Goal: Check status: Check status

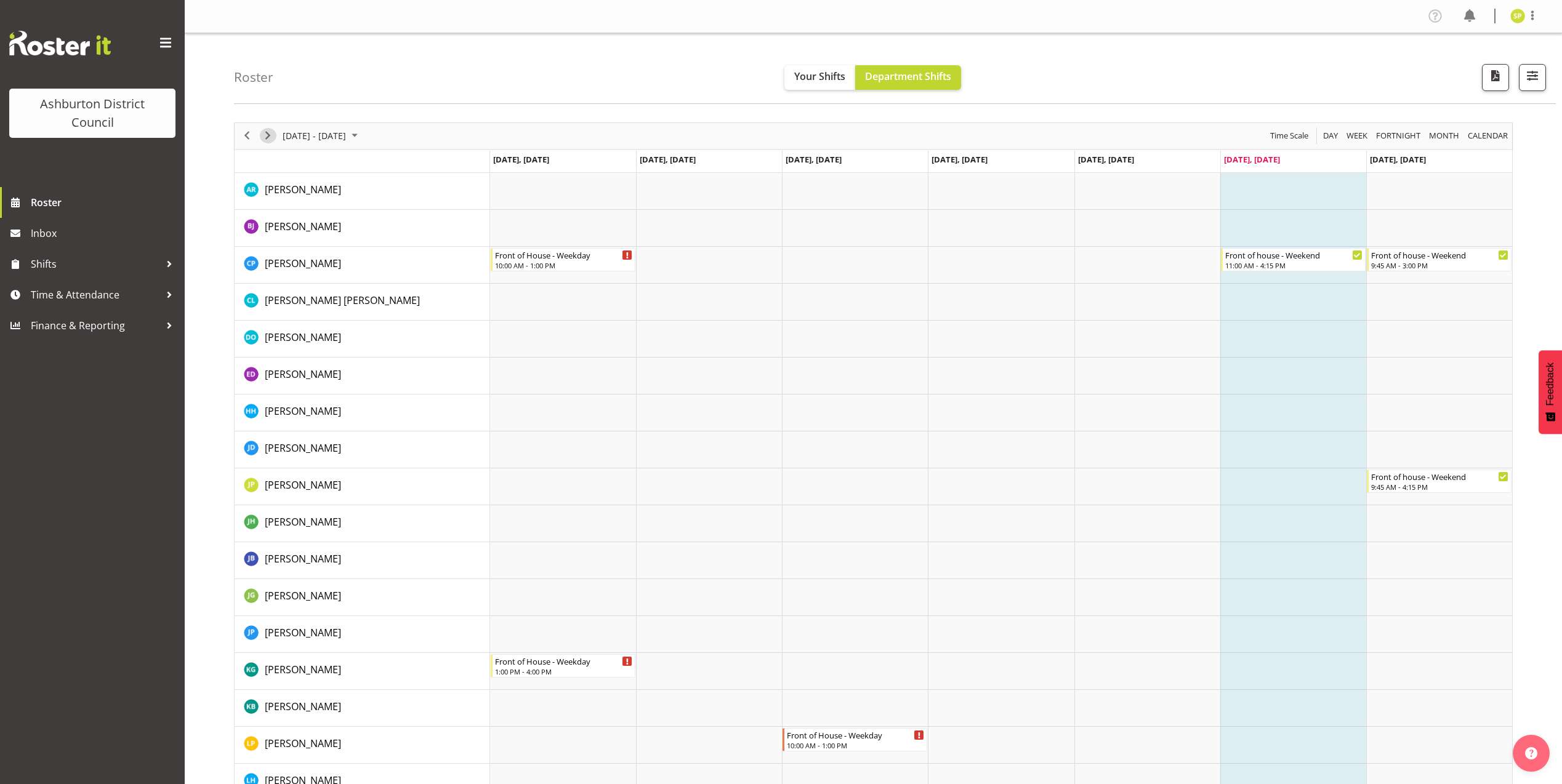
click at [270, 137] on span "Next" at bounding box center [268, 135] width 15 height 15
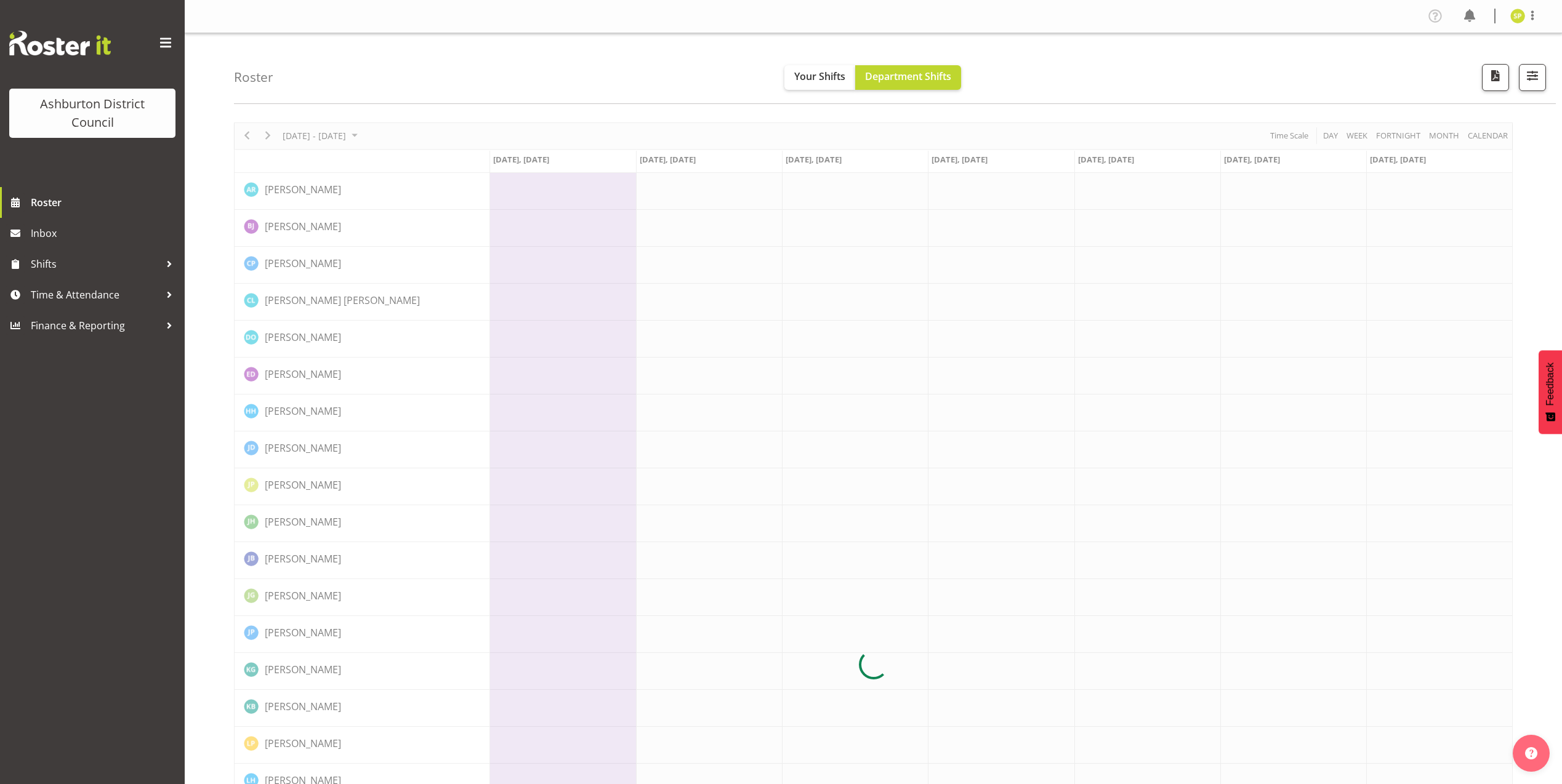
click at [270, 137] on div "[DATE] - [DATE] [DATE] Day Week Fortnight Month calendar Month Agenda Time Scal…" at bounding box center [873, 665] width 1278 height 1085
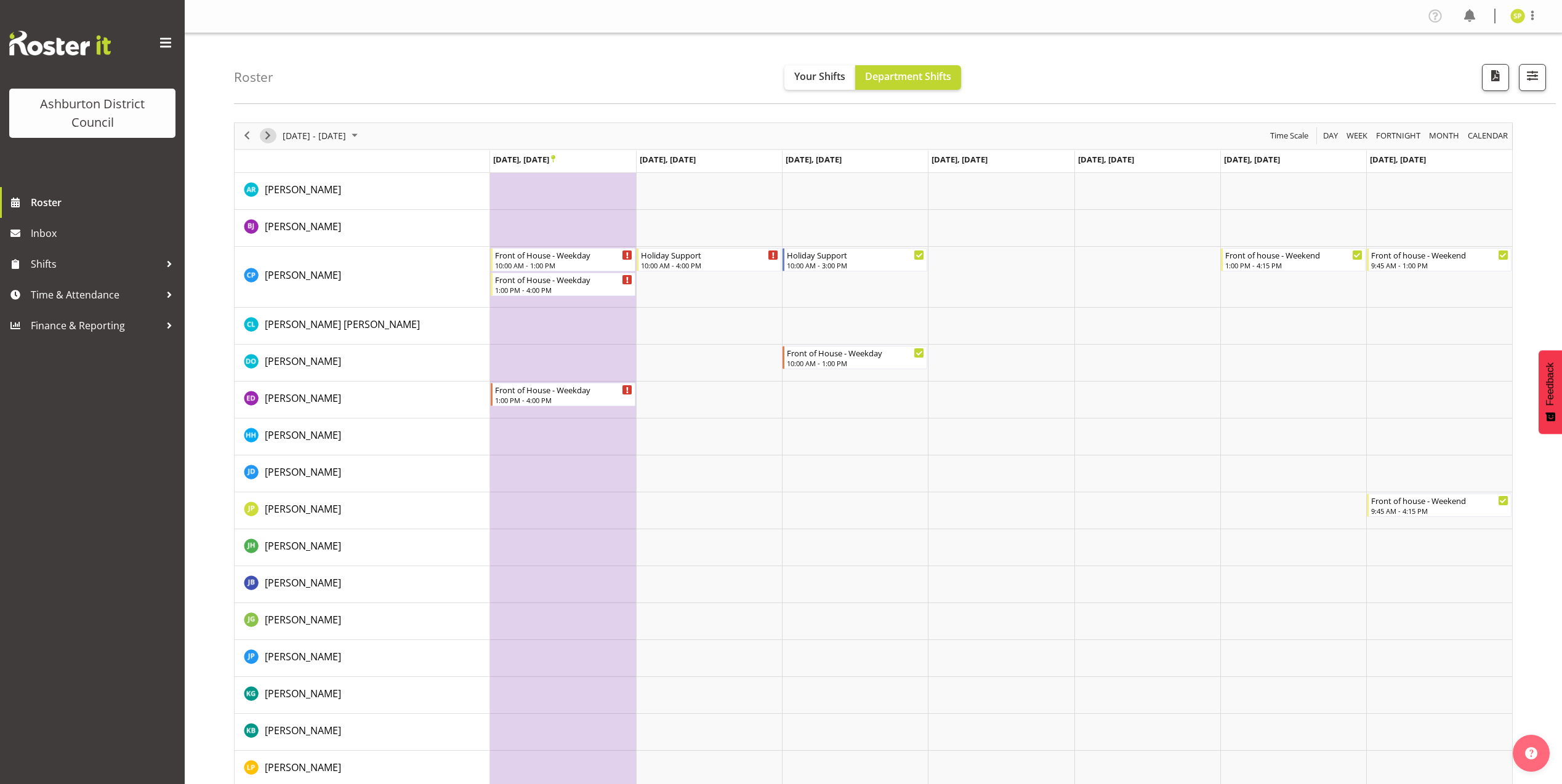
click at [270, 137] on span "Next" at bounding box center [268, 135] width 15 height 15
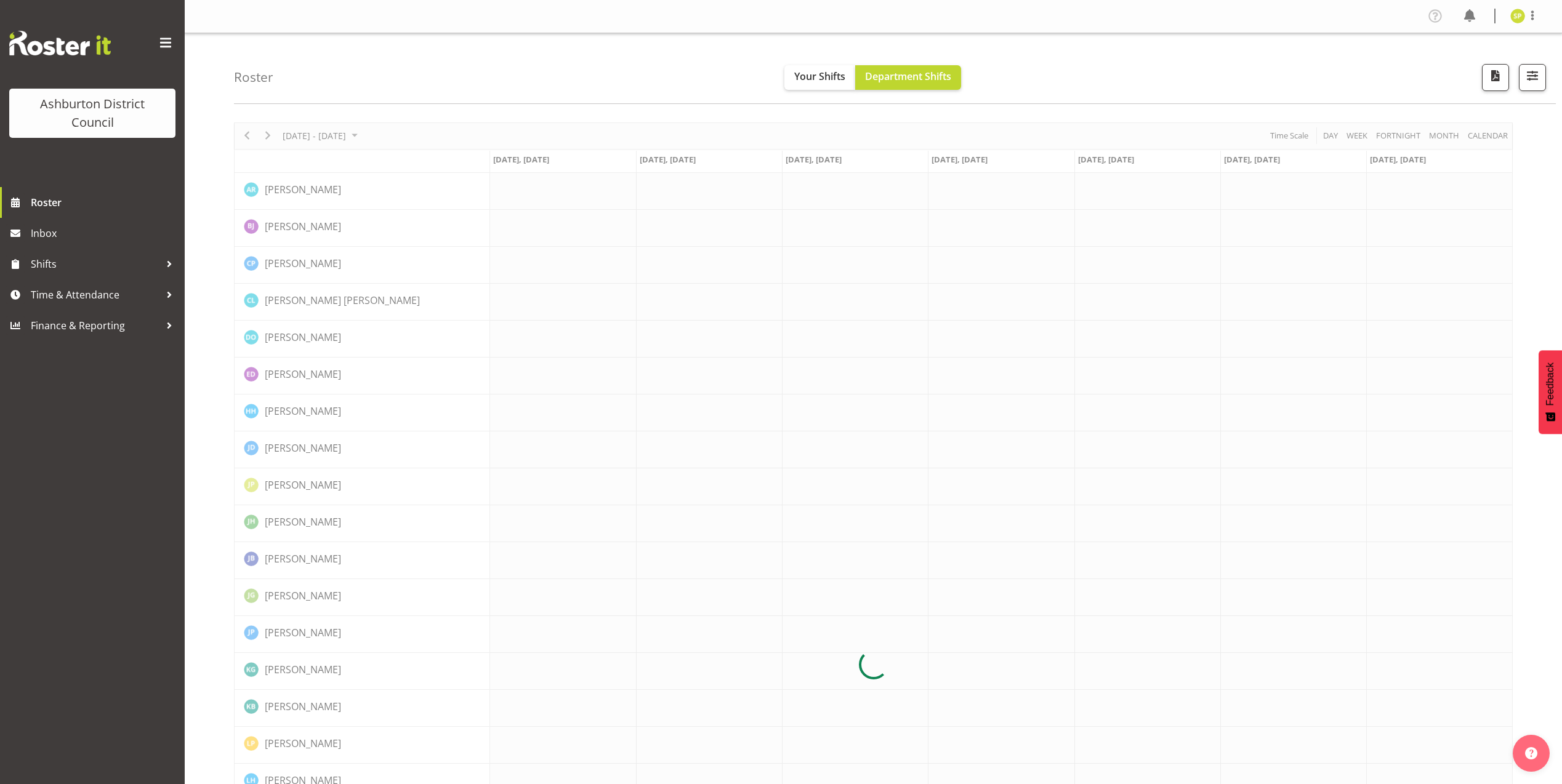
click at [270, 137] on div at bounding box center [873, 665] width 1278 height 1085
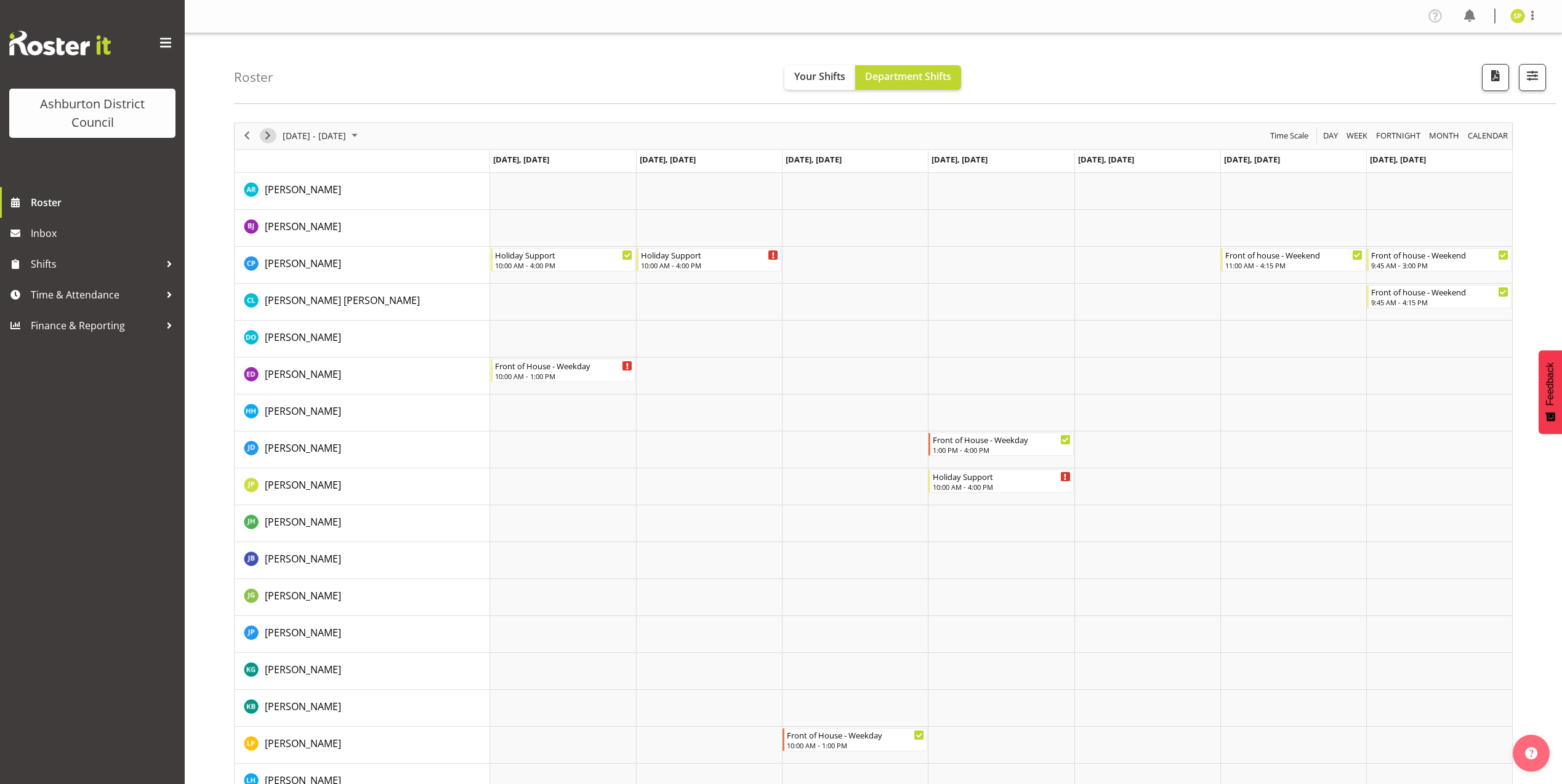
click at [270, 137] on span "Next" at bounding box center [268, 135] width 15 height 15
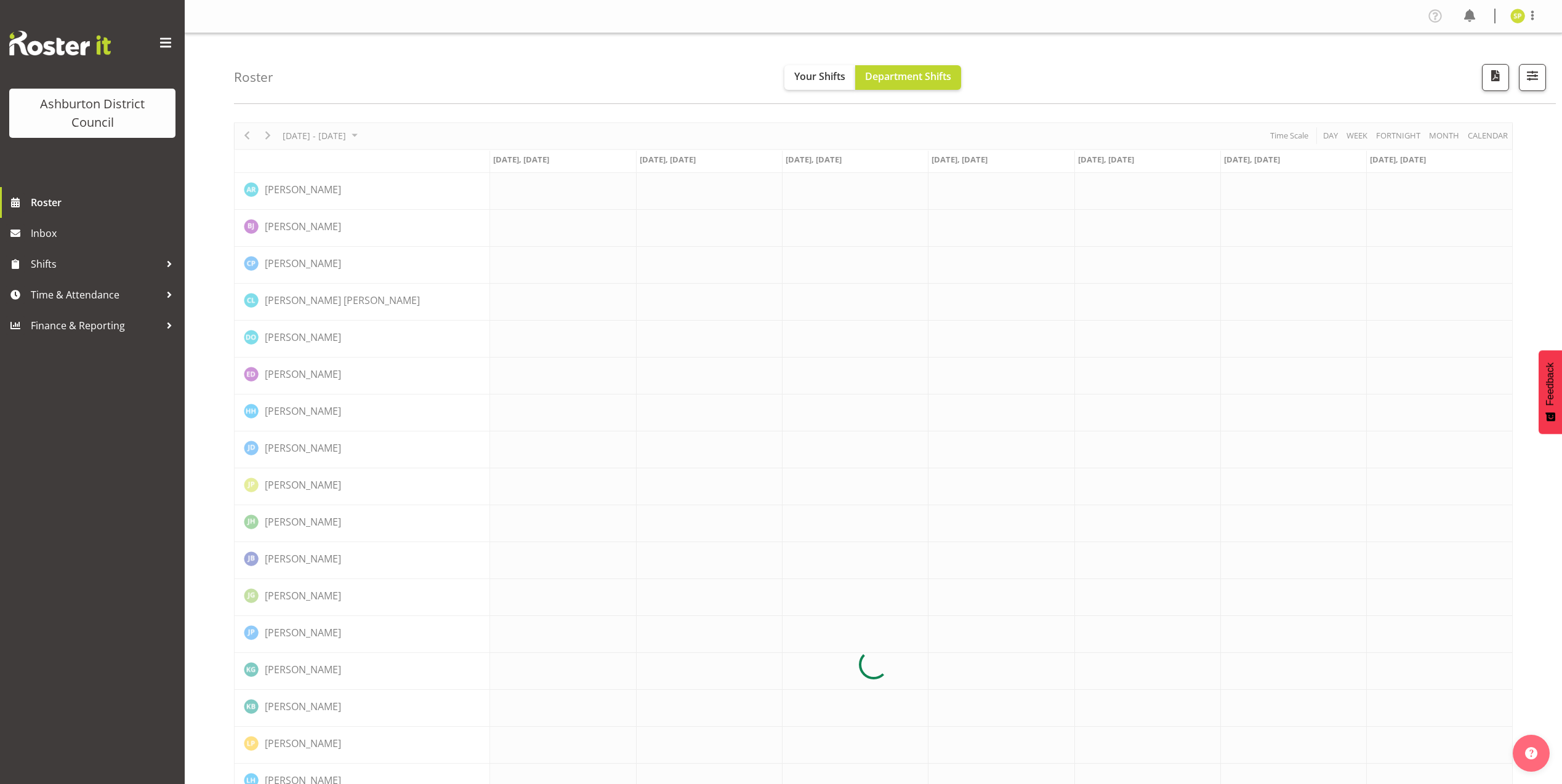
click at [270, 137] on div at bounding box center [873, 665] width 1278 height 1085
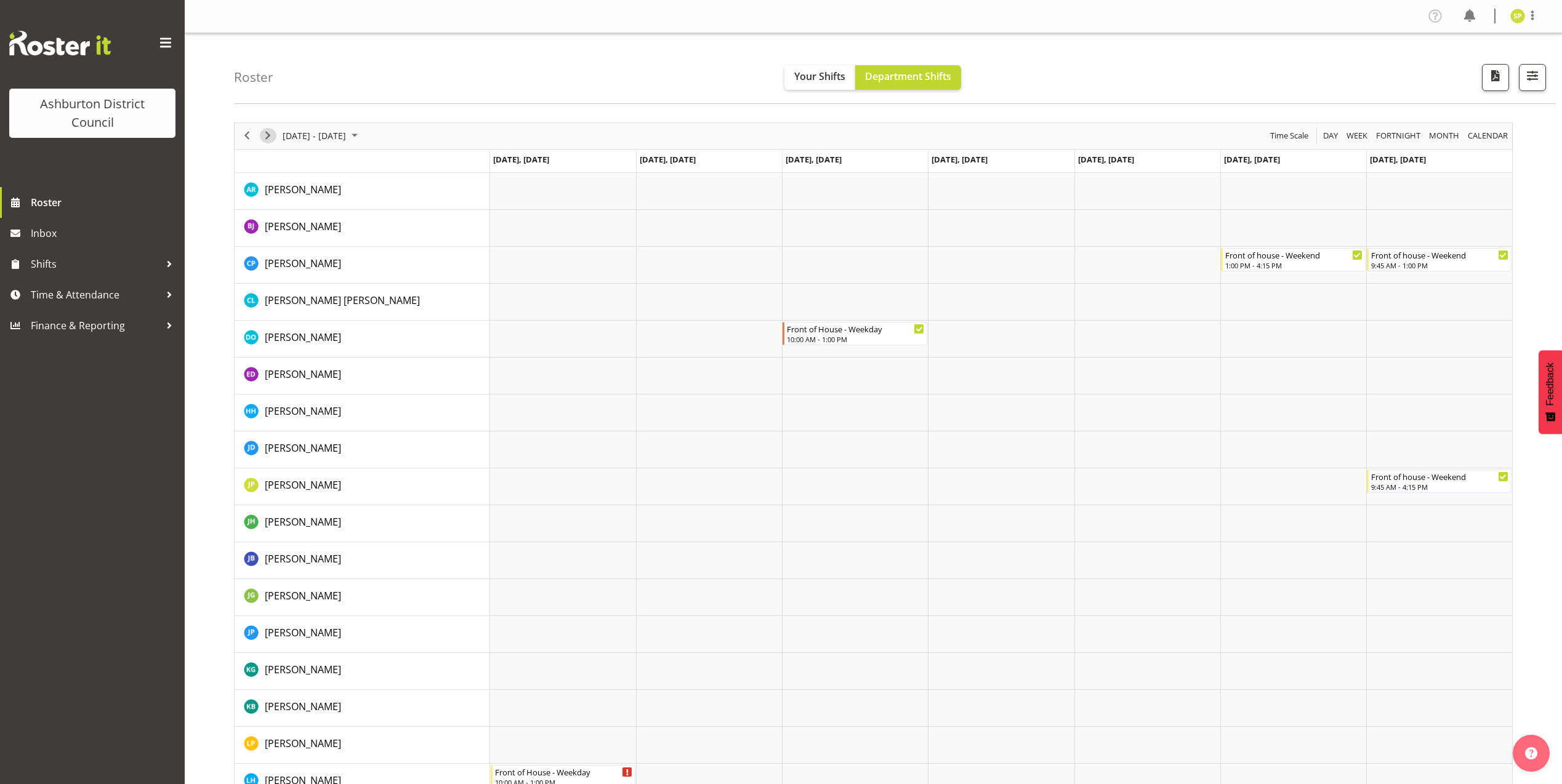
click at [270, 137] on span "Next" at bounding box center [268, 135] width 15 height 15
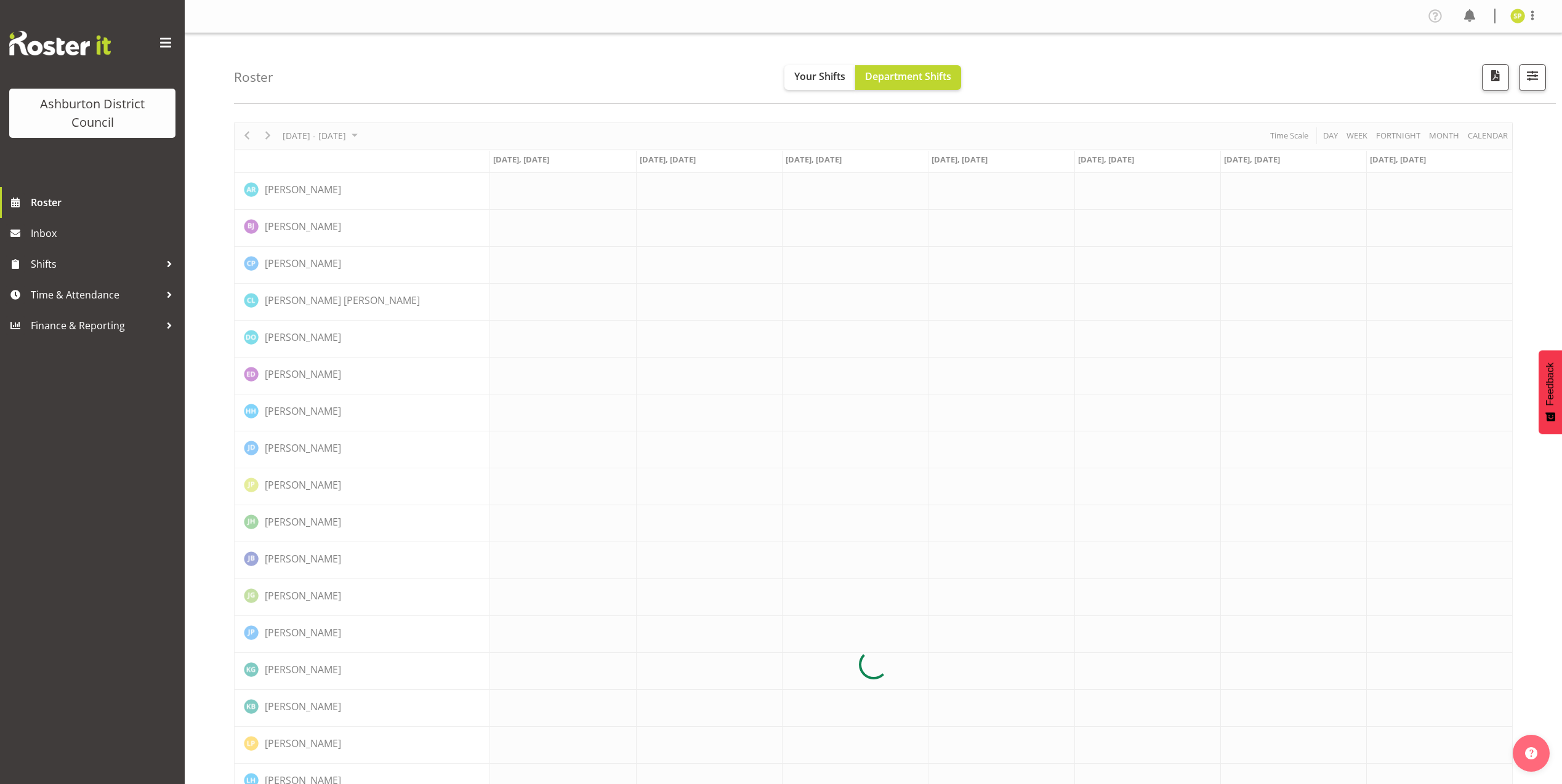
click at [270, 137] on div at bounding box center [873, 665] width 1278 height 1085
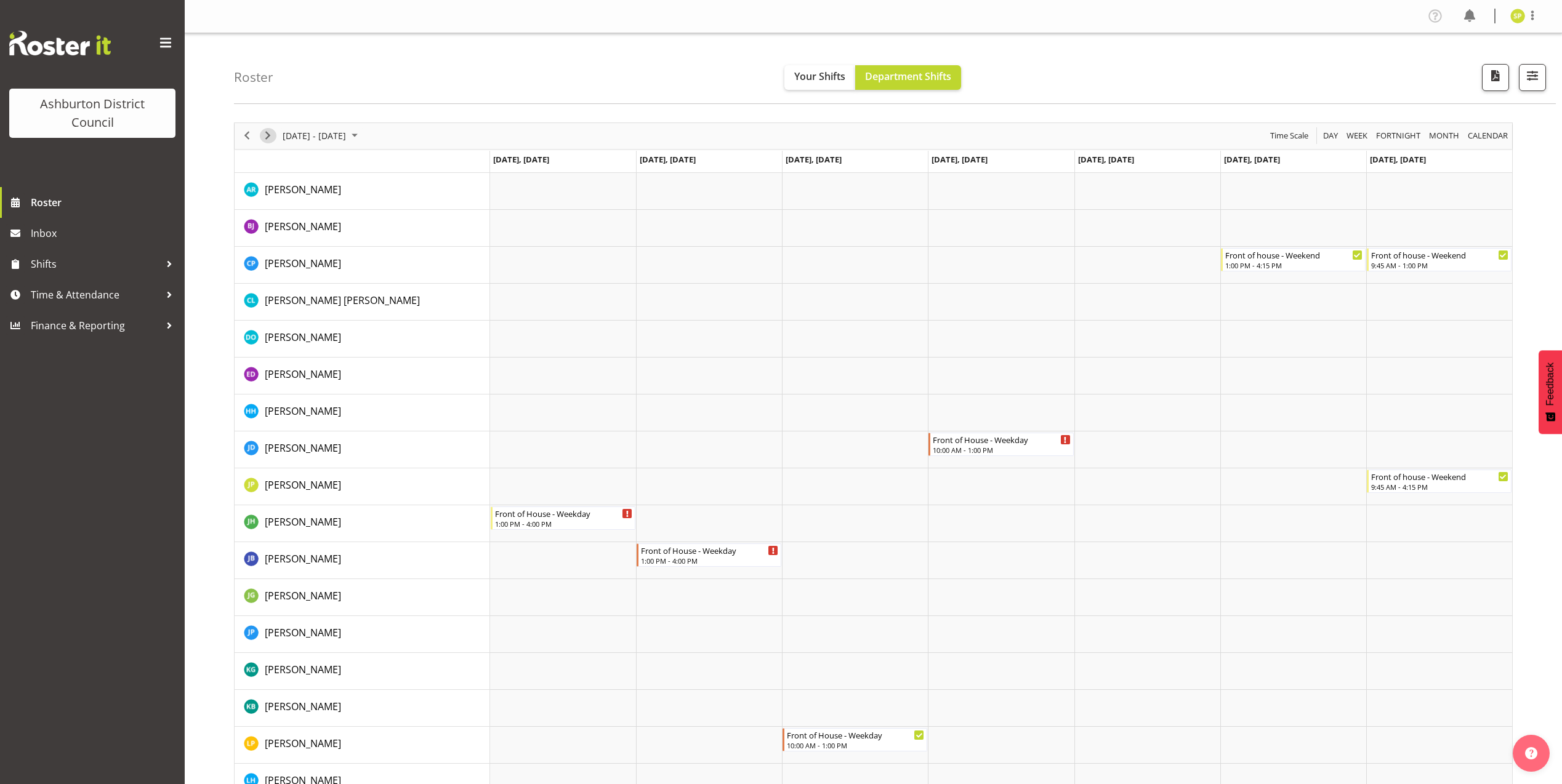
click at [270, 137] on span "Next" at bounding box center [268, 135] width 15 height 15
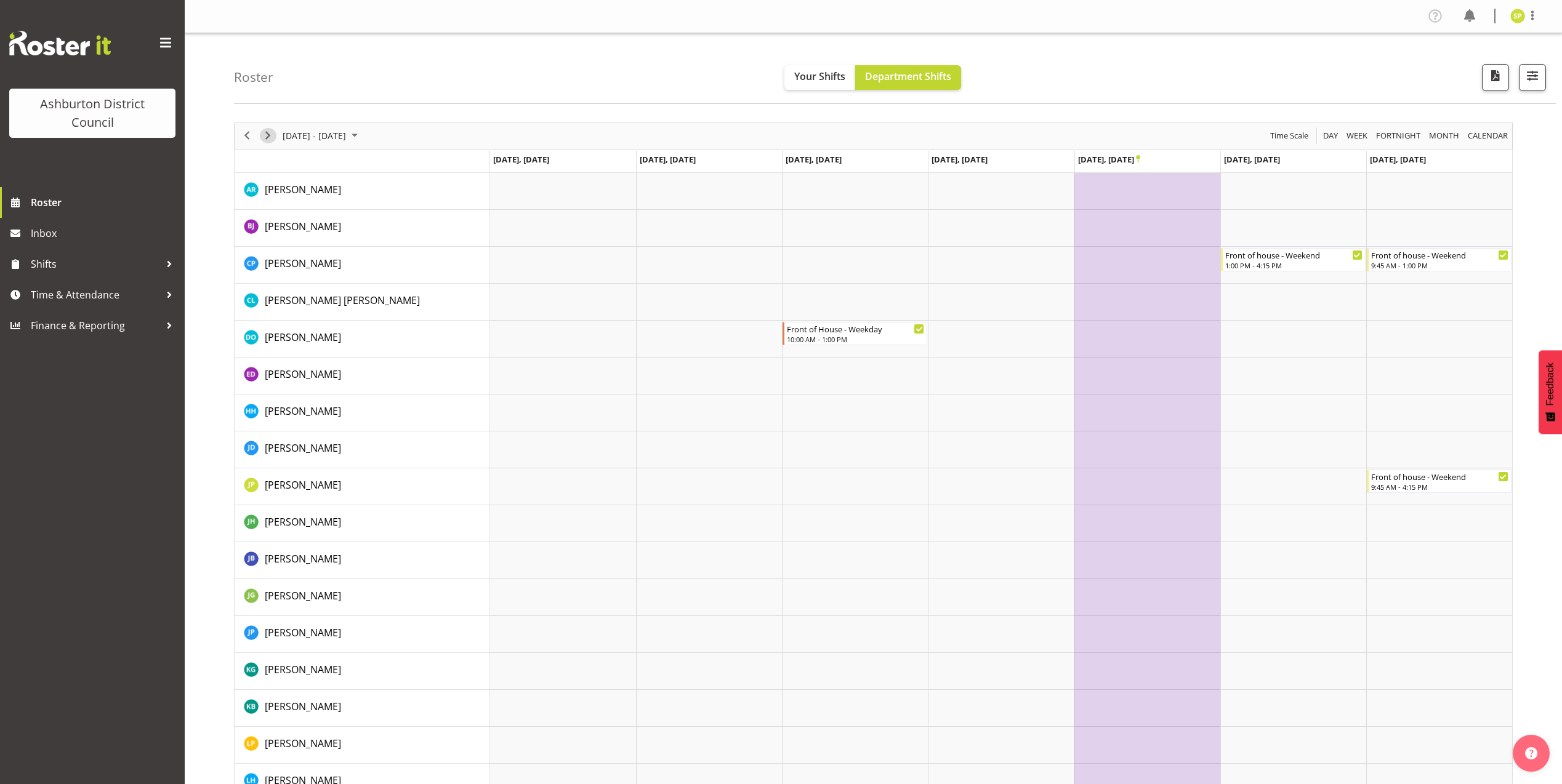
click at [270, 137] on span "Next" at bounding box center [268, 135] width 15 height 15
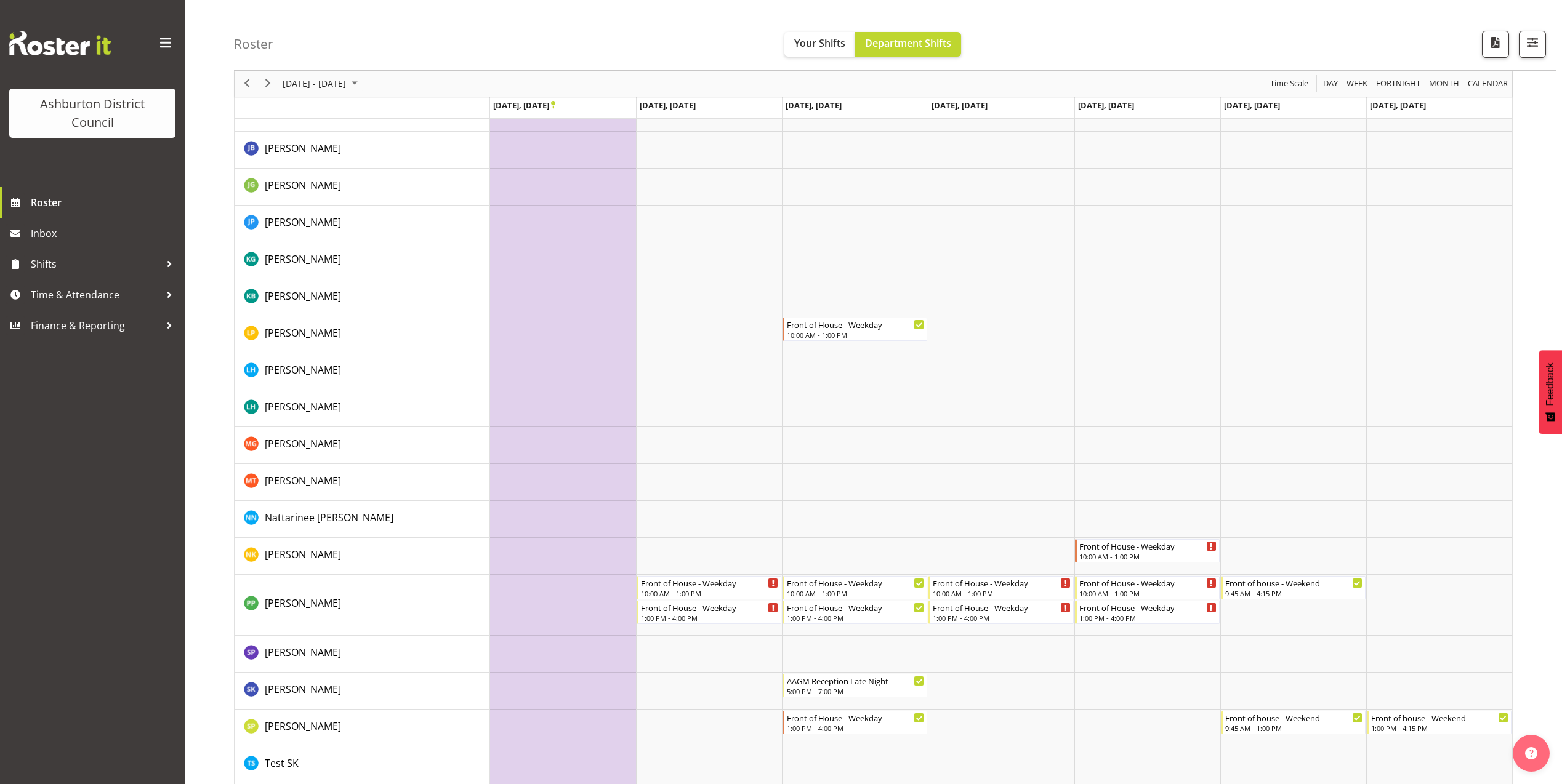
scroll to position [457, 0]
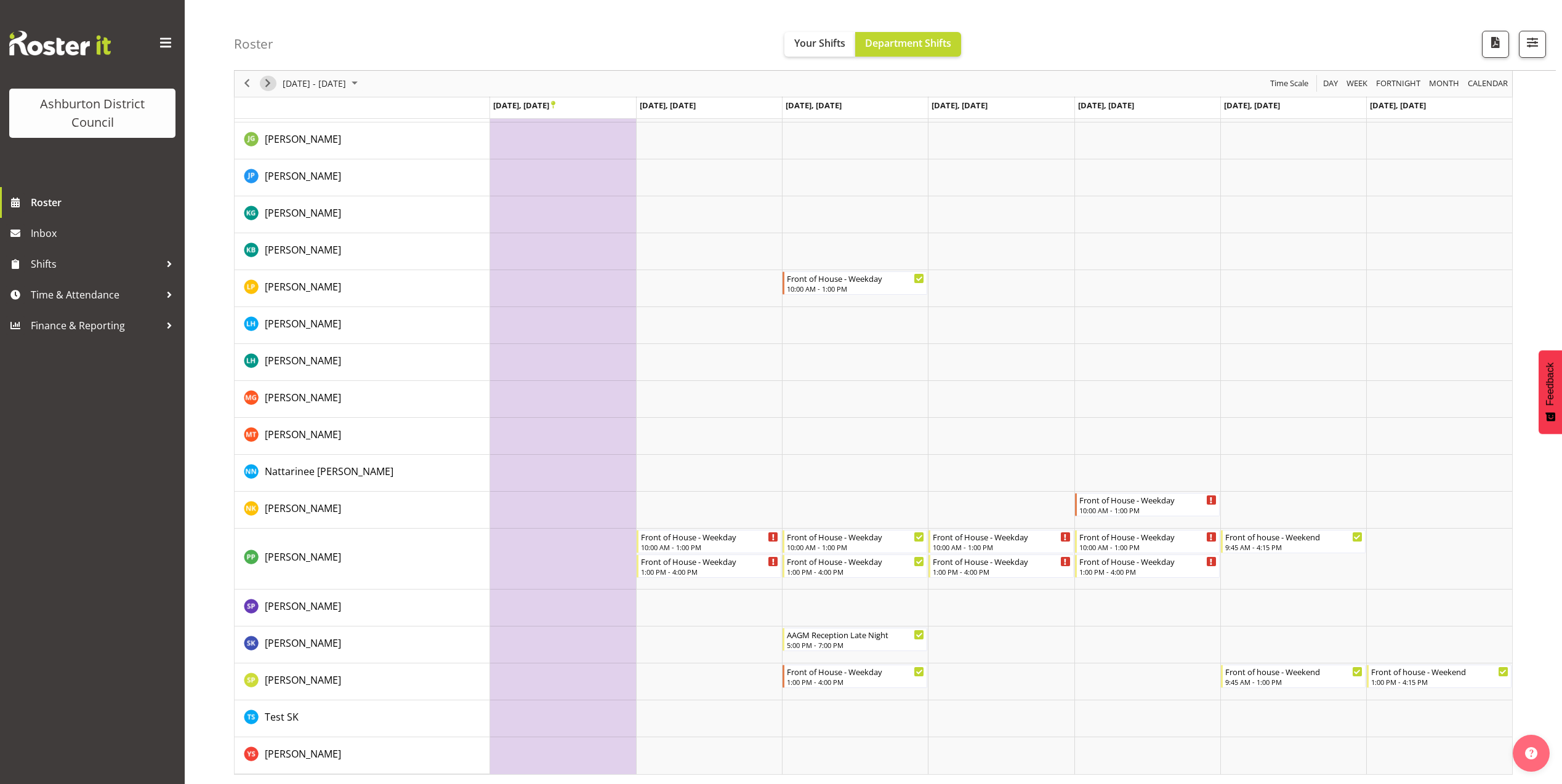
click at [264, 84] on span "Next" at bounding box center [268, 84] width 15 height 15
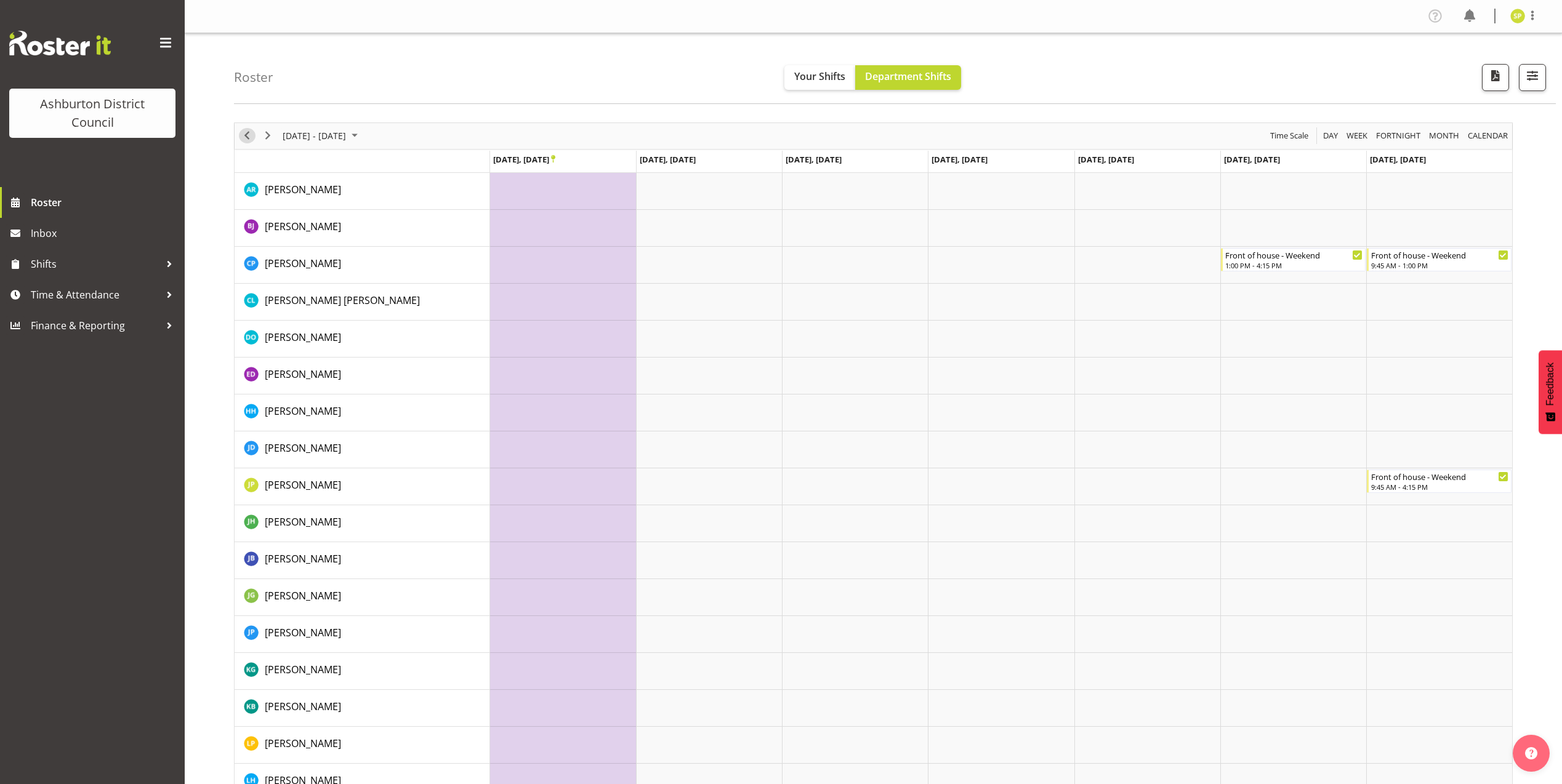
click at [244, 133] on span "Previous" at bounding box center [247, 135] width 15 height 15
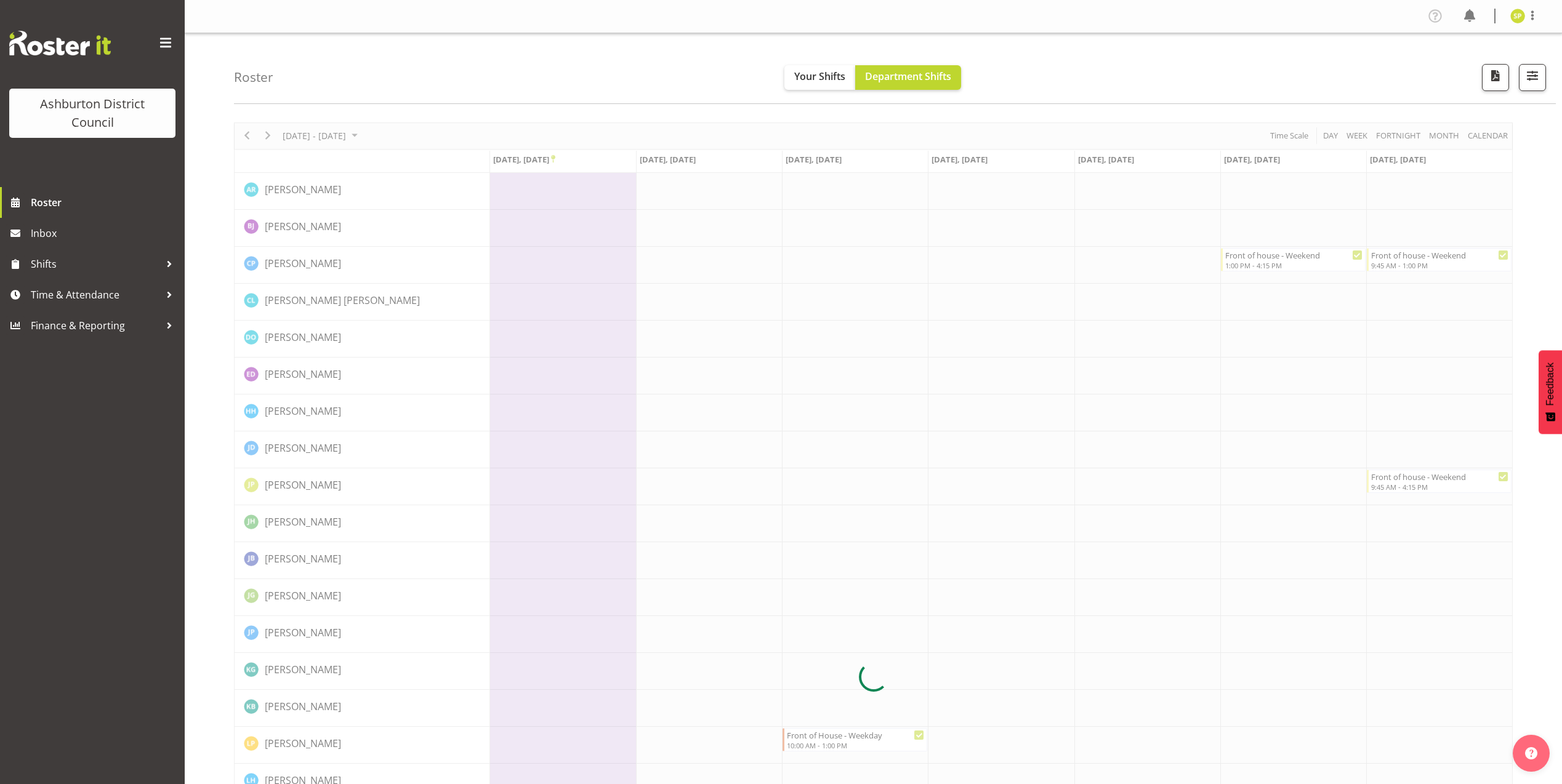
click at [244, 133] on div at bounding box center [873, 676] width 1278 height 1109
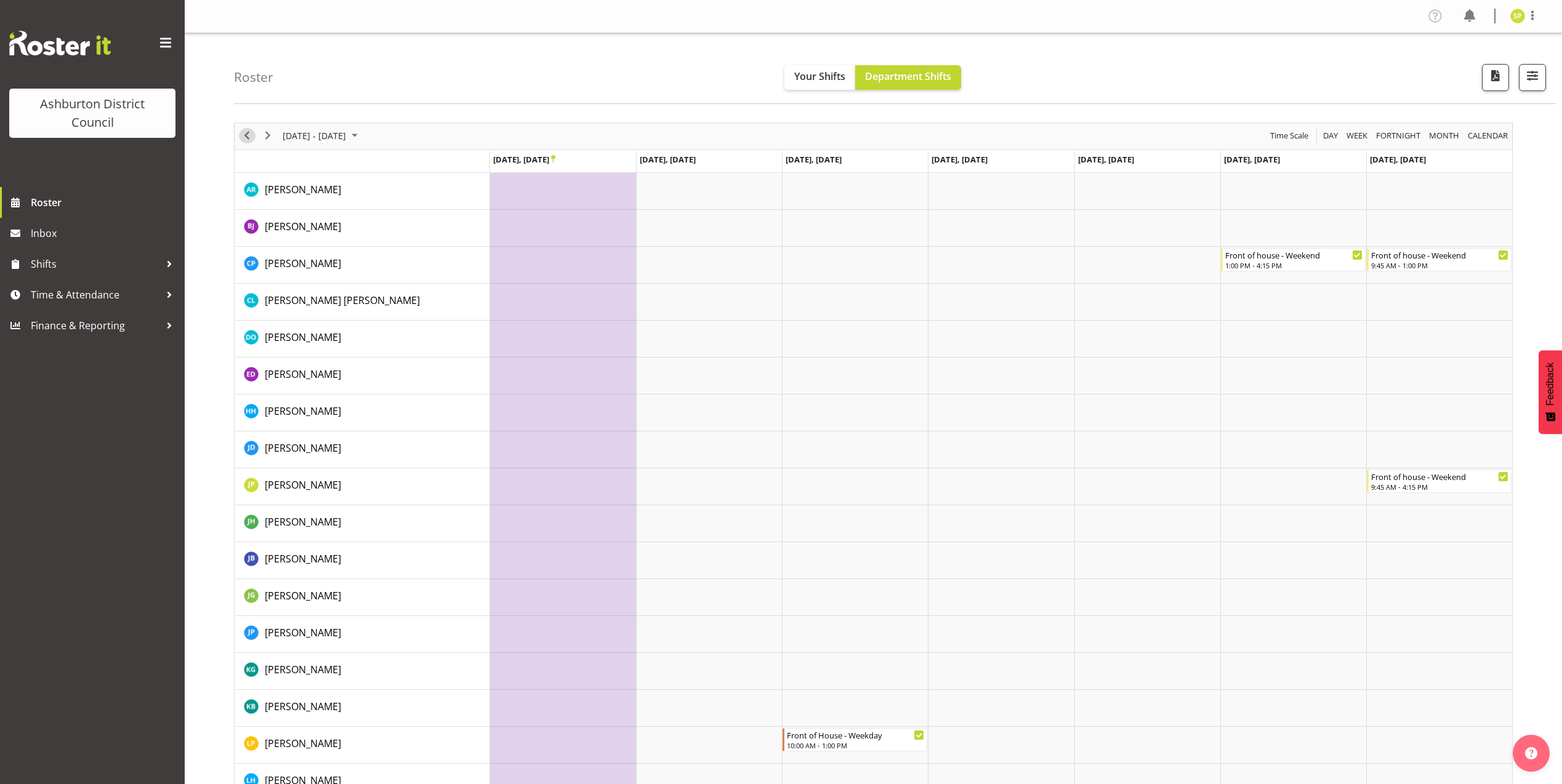
click at [244, 133] on span "Previous" at bounding box center [247, 135] width 15 height 15
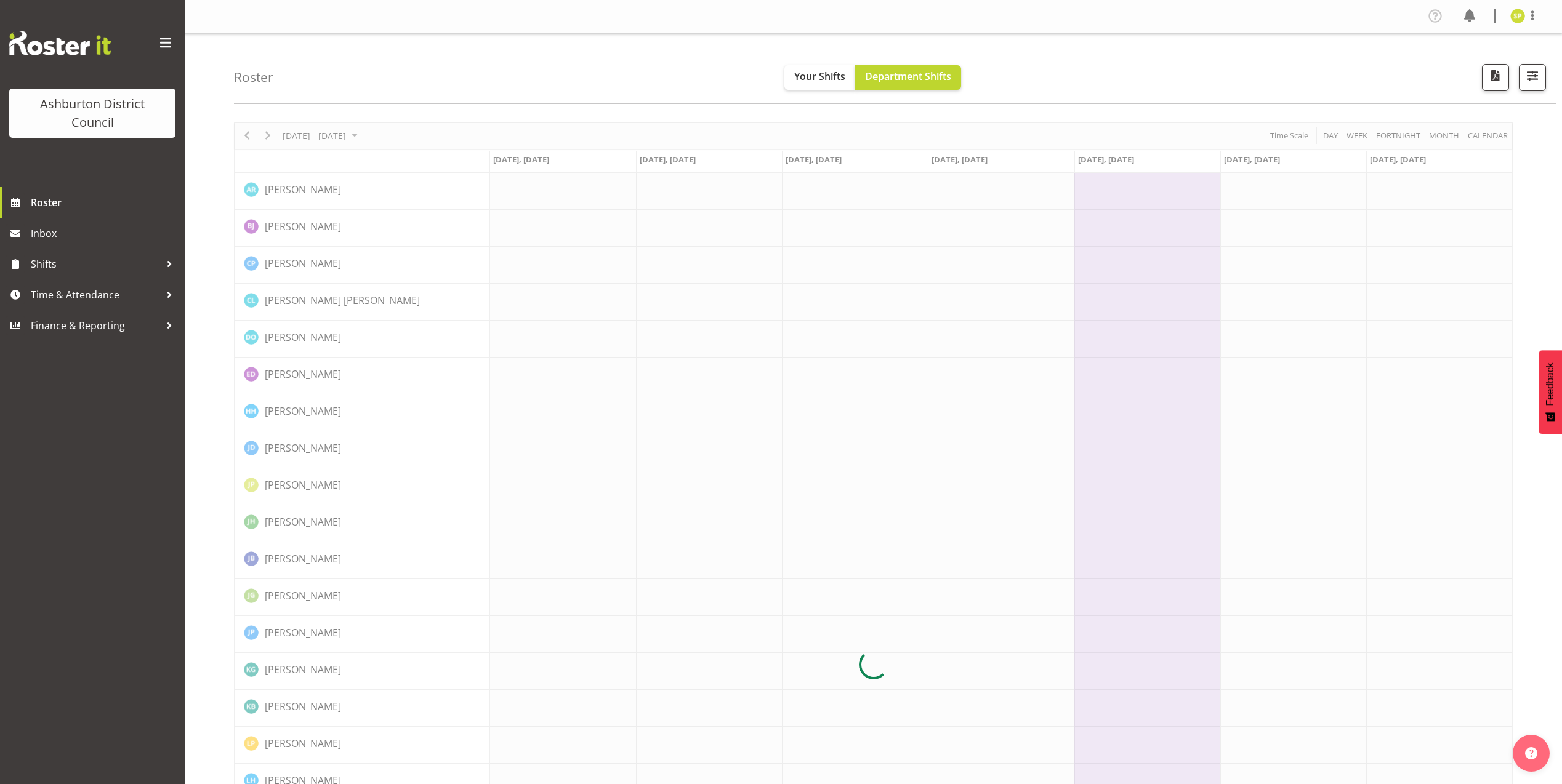
click at [244, 133] on div "[DATE] - [DATE] [DATE] Day Week Fortnight Month calendar Month Agenda Time Scal…" at bounding box center [873, 665] width 1278 height 1085
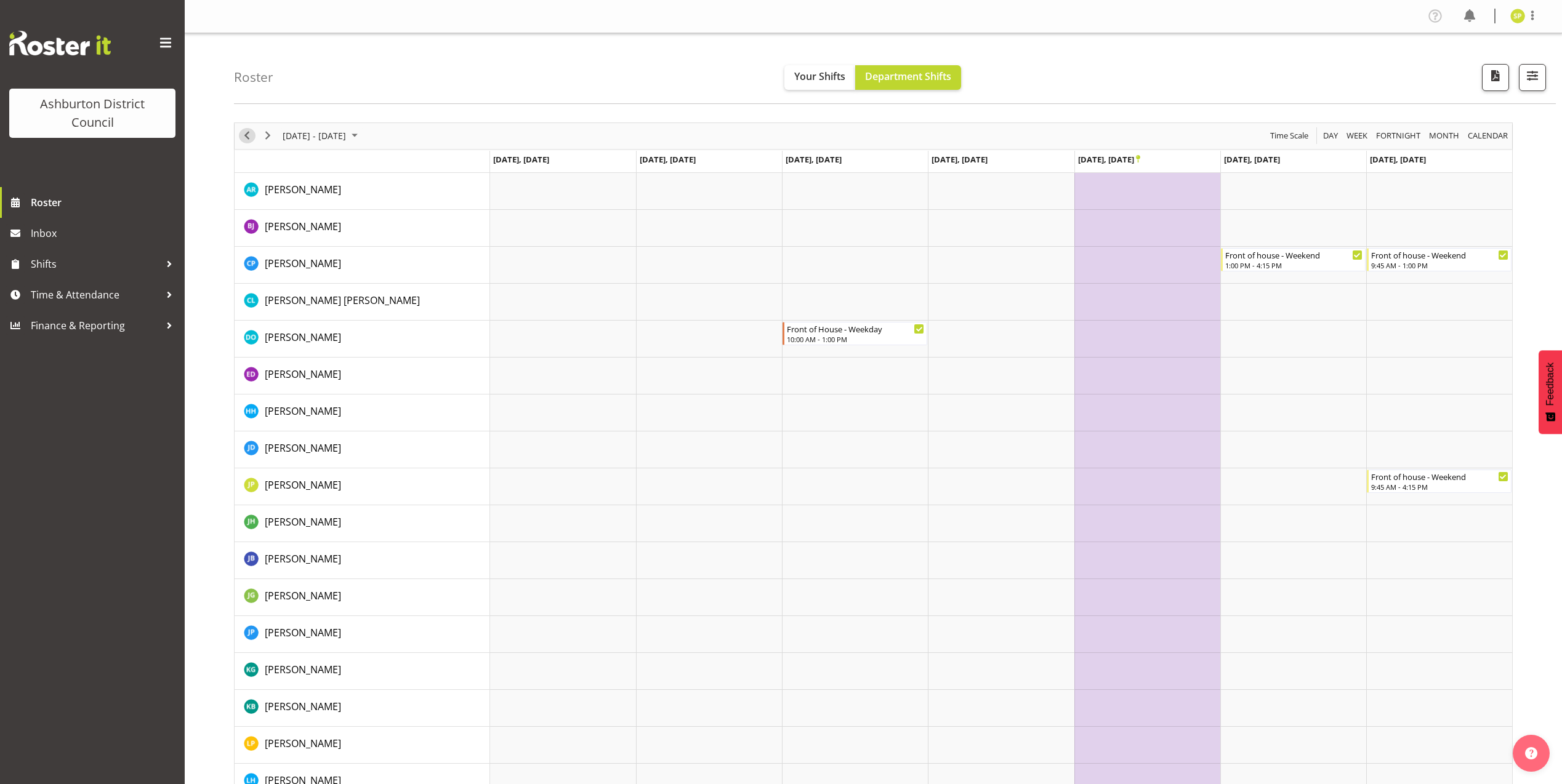
click at [244, 133] on span "Previous" at bounding box center [247, 135] width 15 height 15
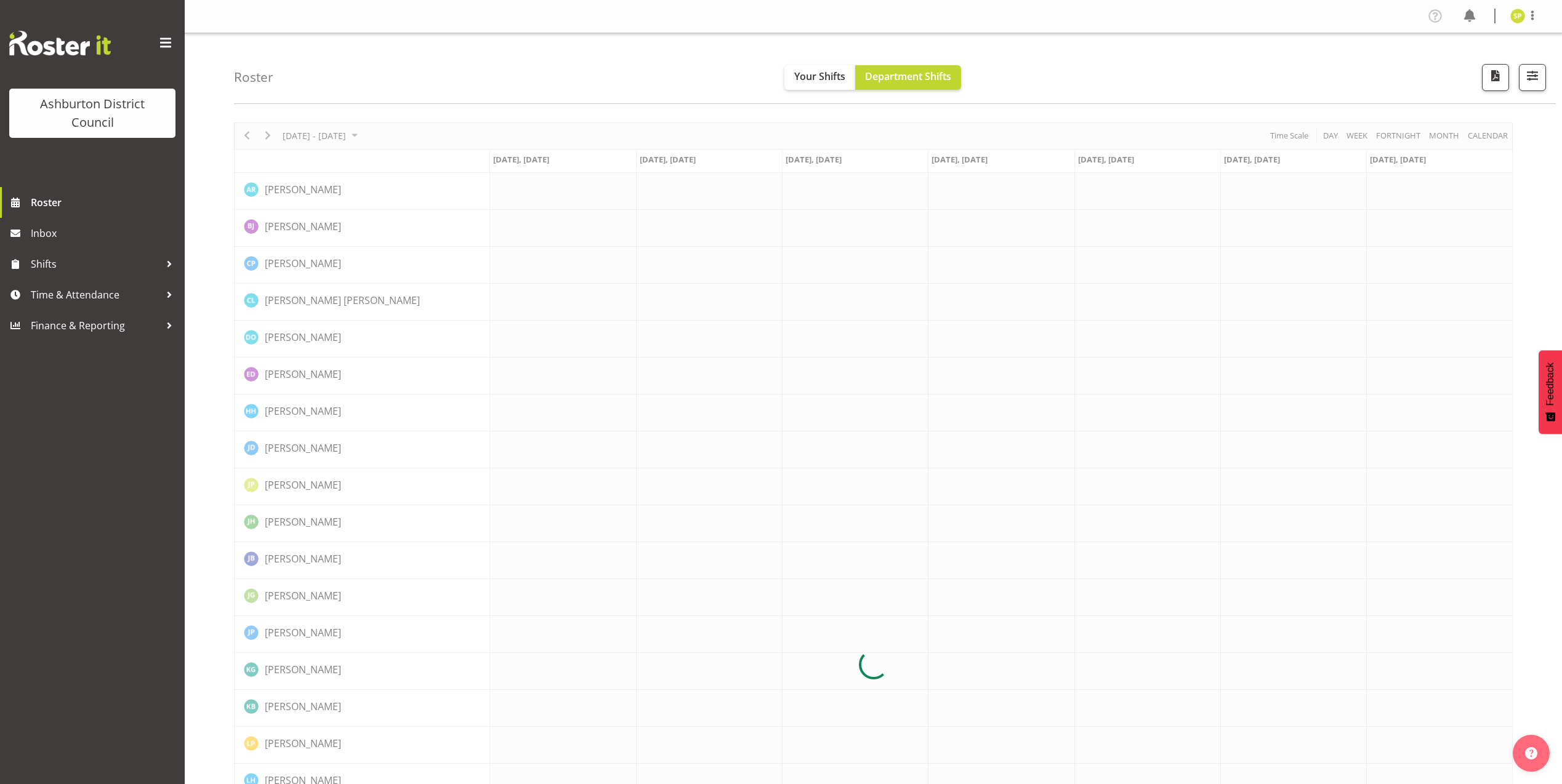
click at [244, 133] on div at bounding box center [873, 665] width 1278 height 1085
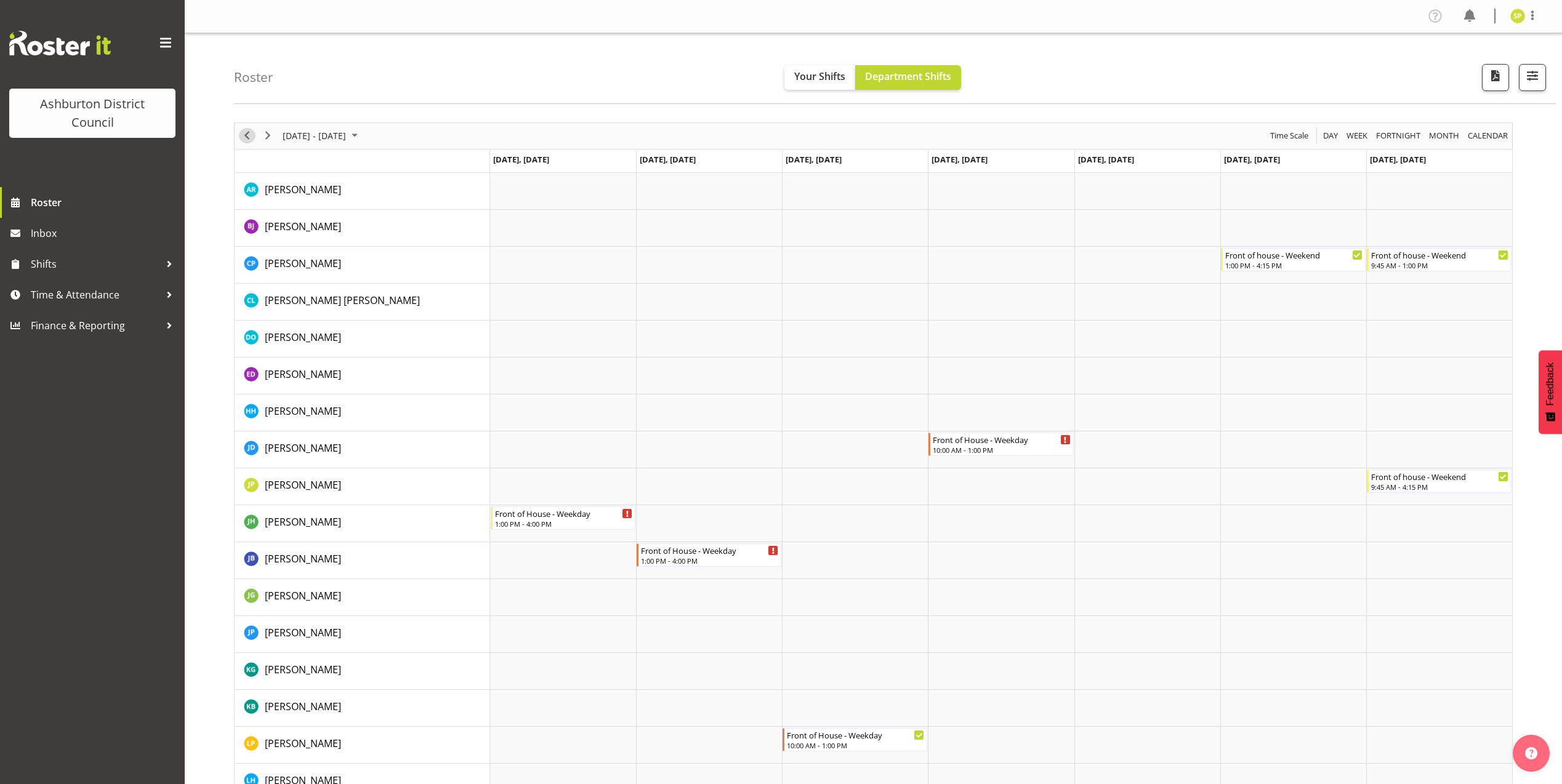
click at [244, 133] on span "Previous" at bounding box center [247, 135] width 15 height 15
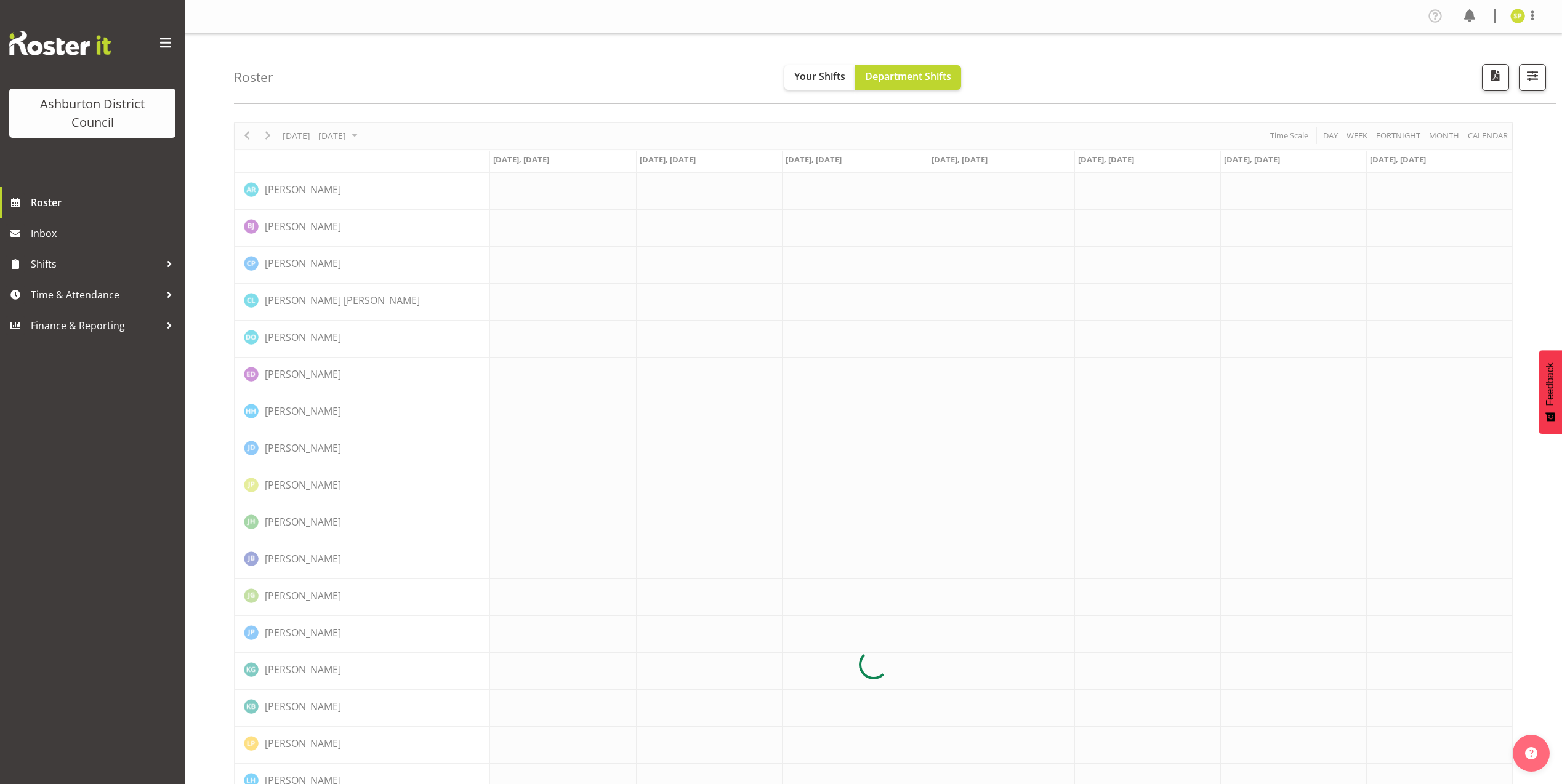
click at [244, 133] on div at bounding box center [873, 665] width 1278 height 1085
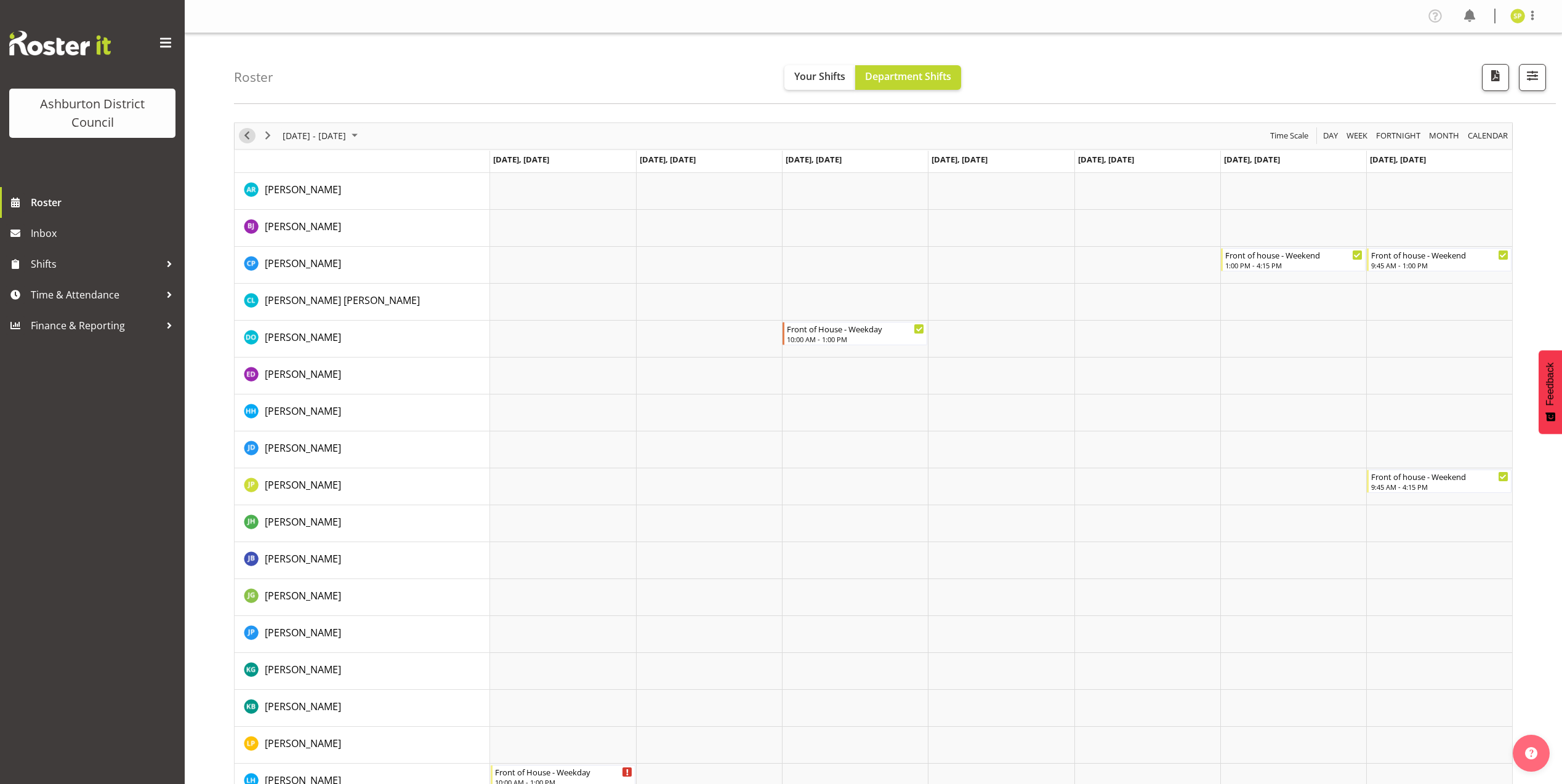
click at [244, 133] on span "Previous" at bounding box center [247, 135] width 15 height 15
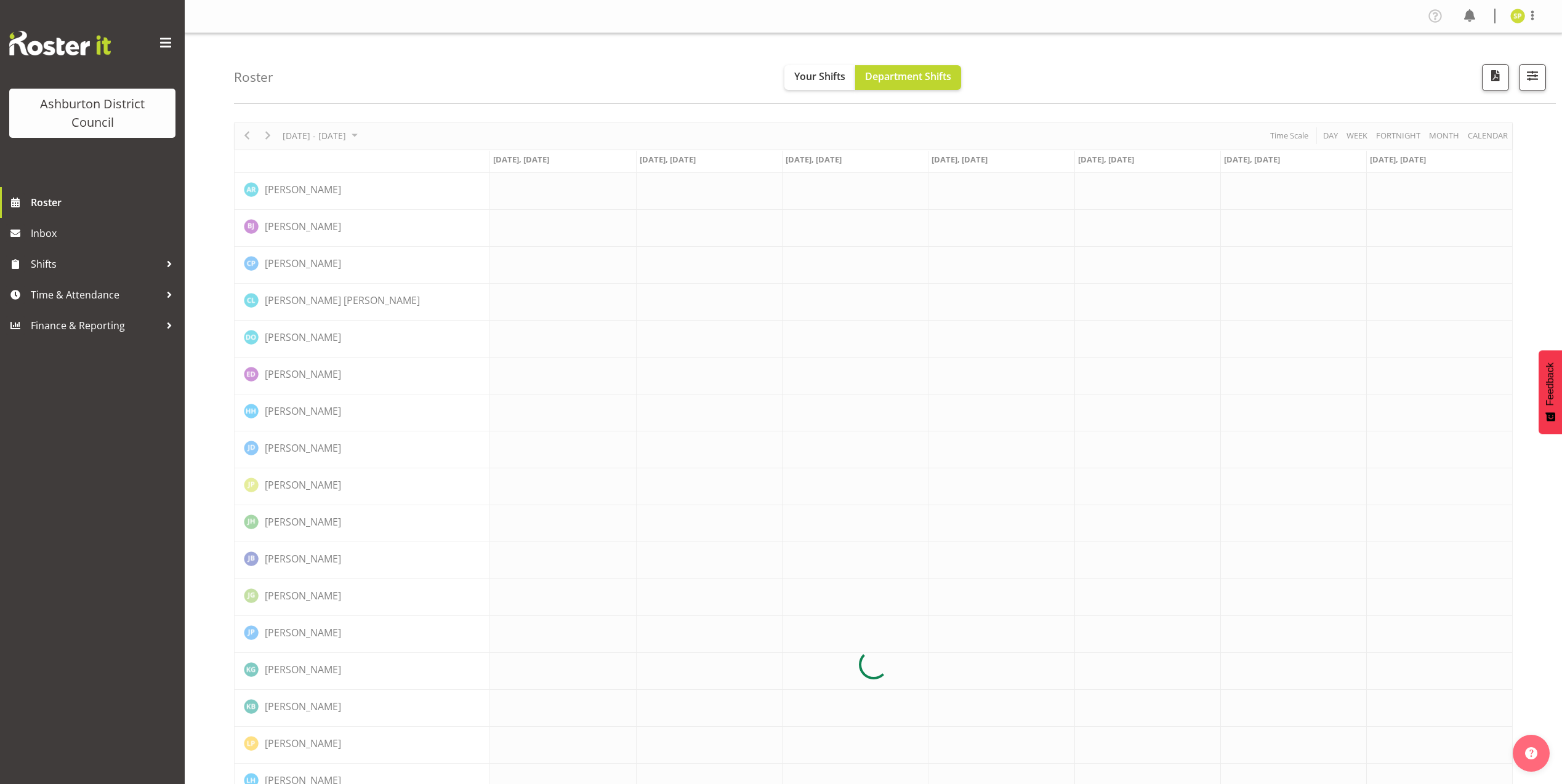
click at [244, 133] on div at bounding box center [873, 665] width 1278 height 1085
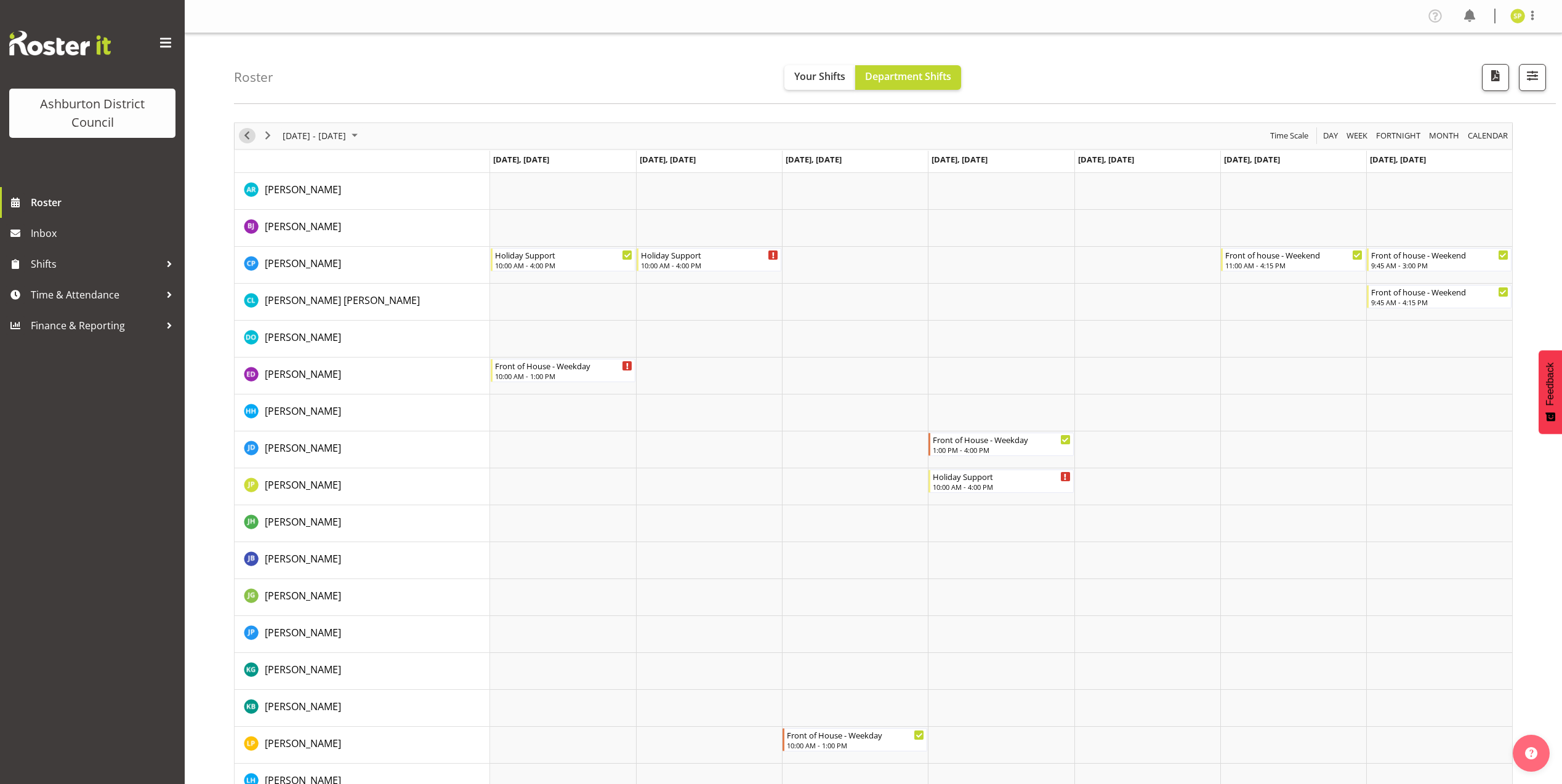
click at [244, 133] on span "Previous" at bounding box center [247, 135] width 15 height 15
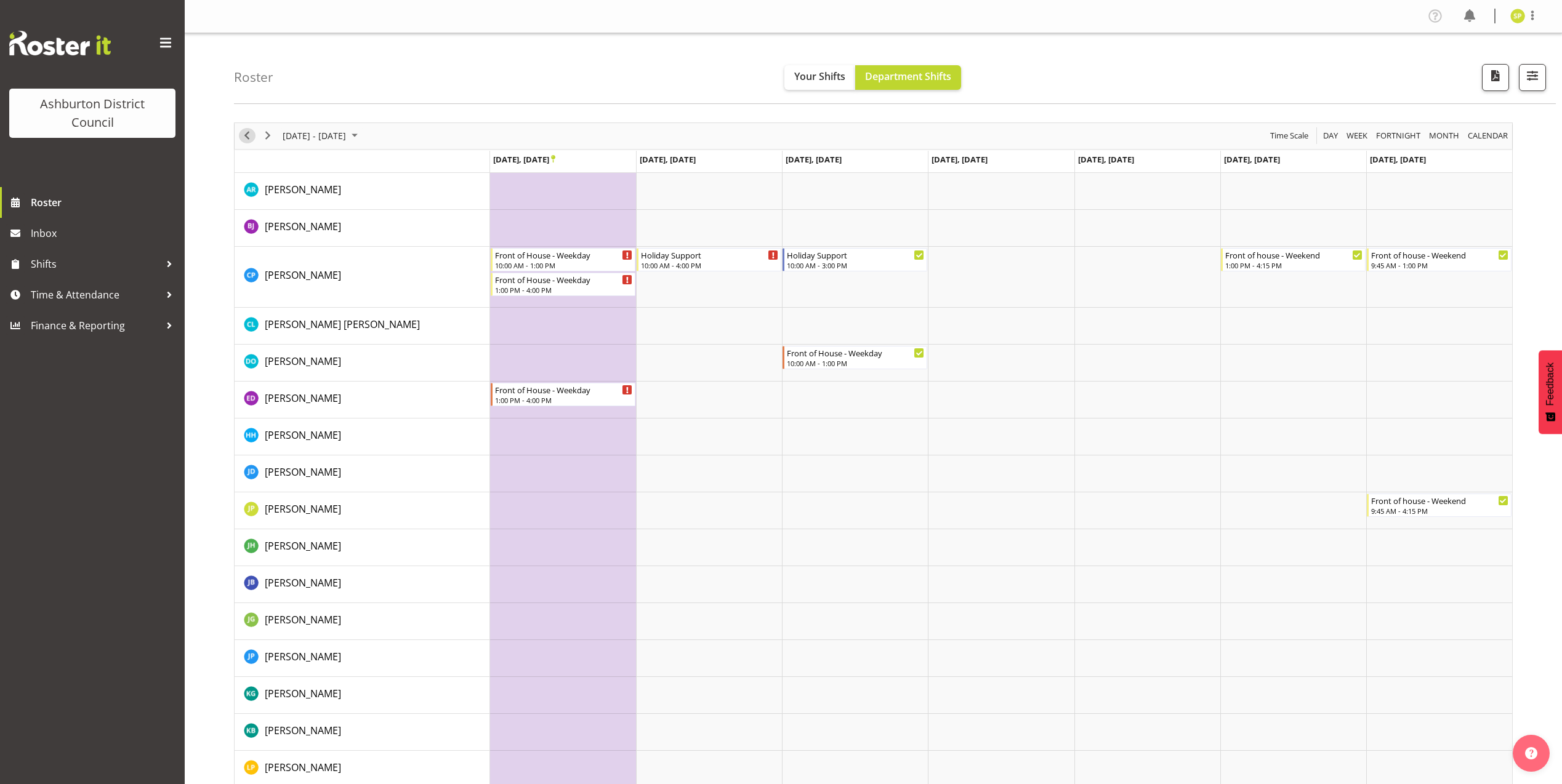
click at [244, 133] on span "Previous" at bounding box center [247, 135] width 15 height 15
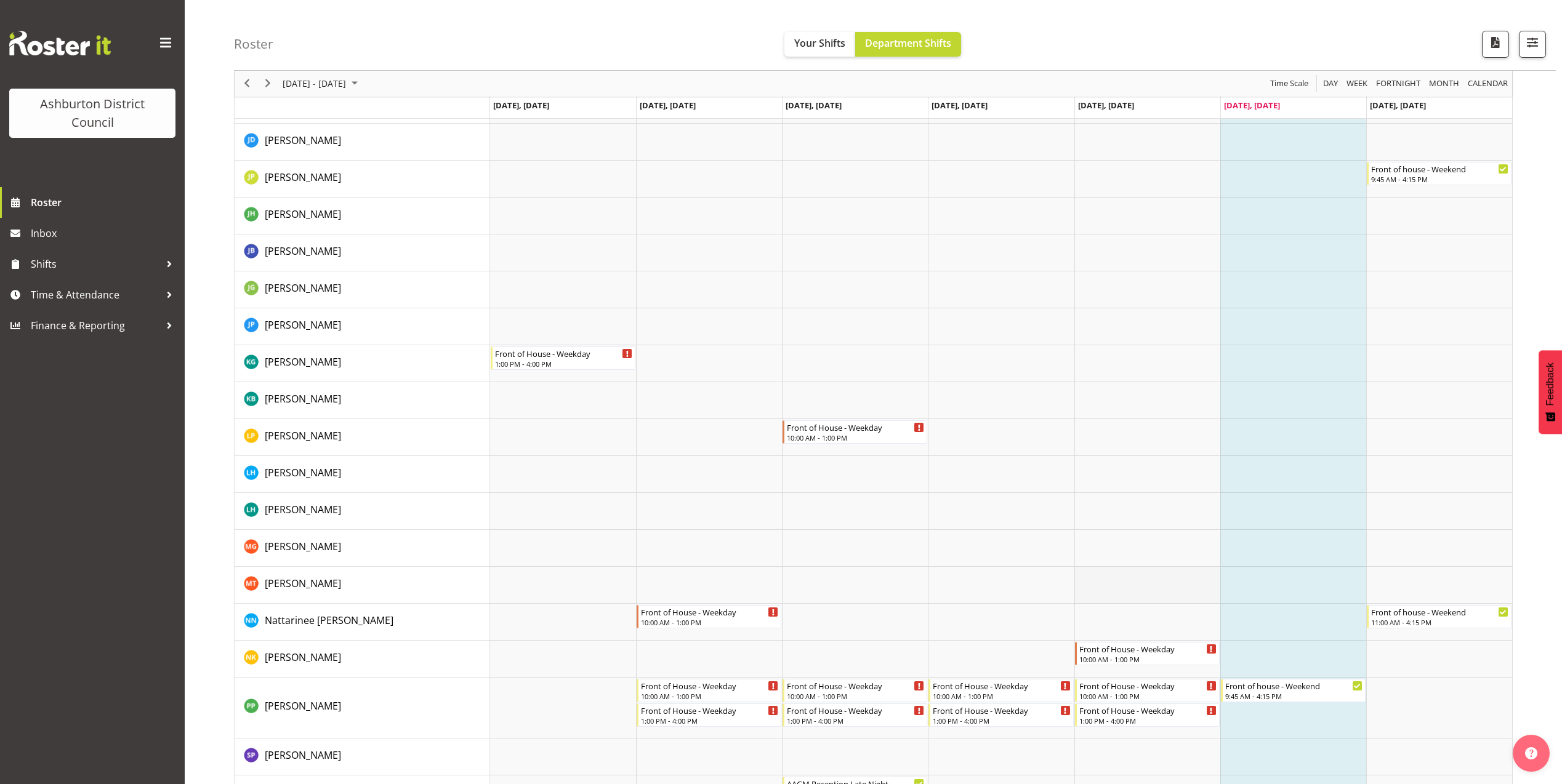
scroll to position [457, 0]
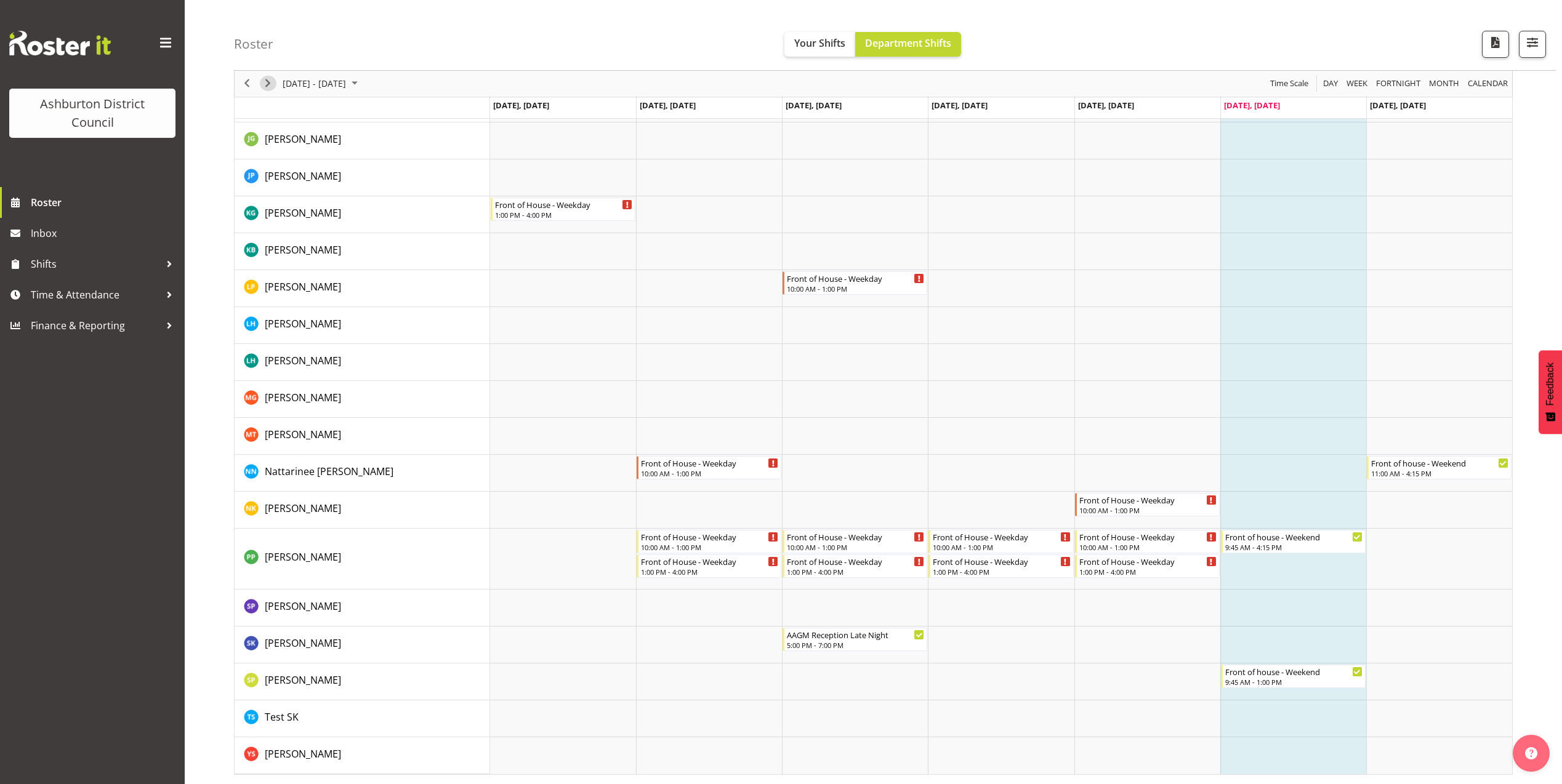
click at [270, 83] on span "Next" at bounding box center [268, 84] width 15 height 15
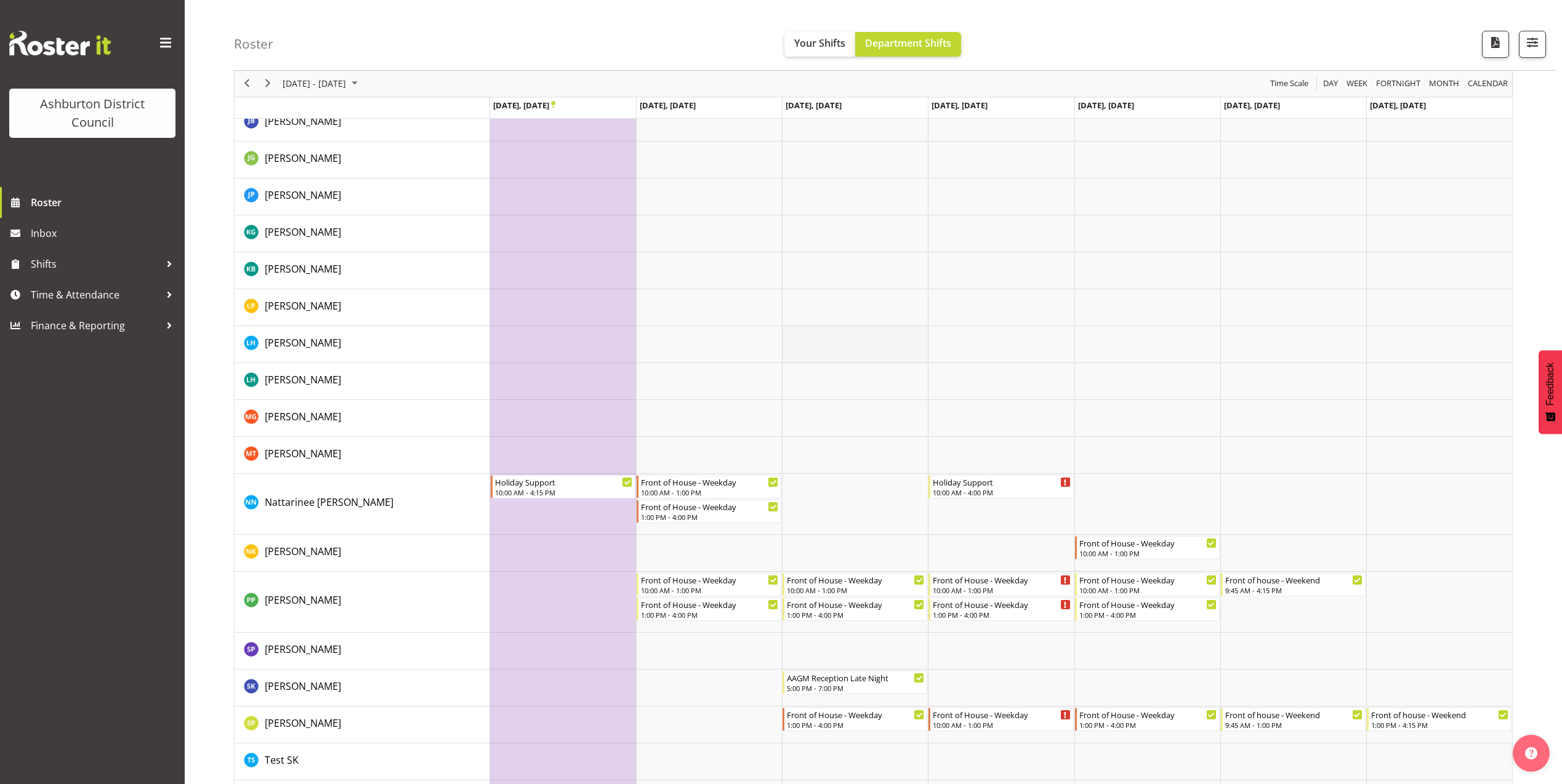
scroll to position [505, 0]
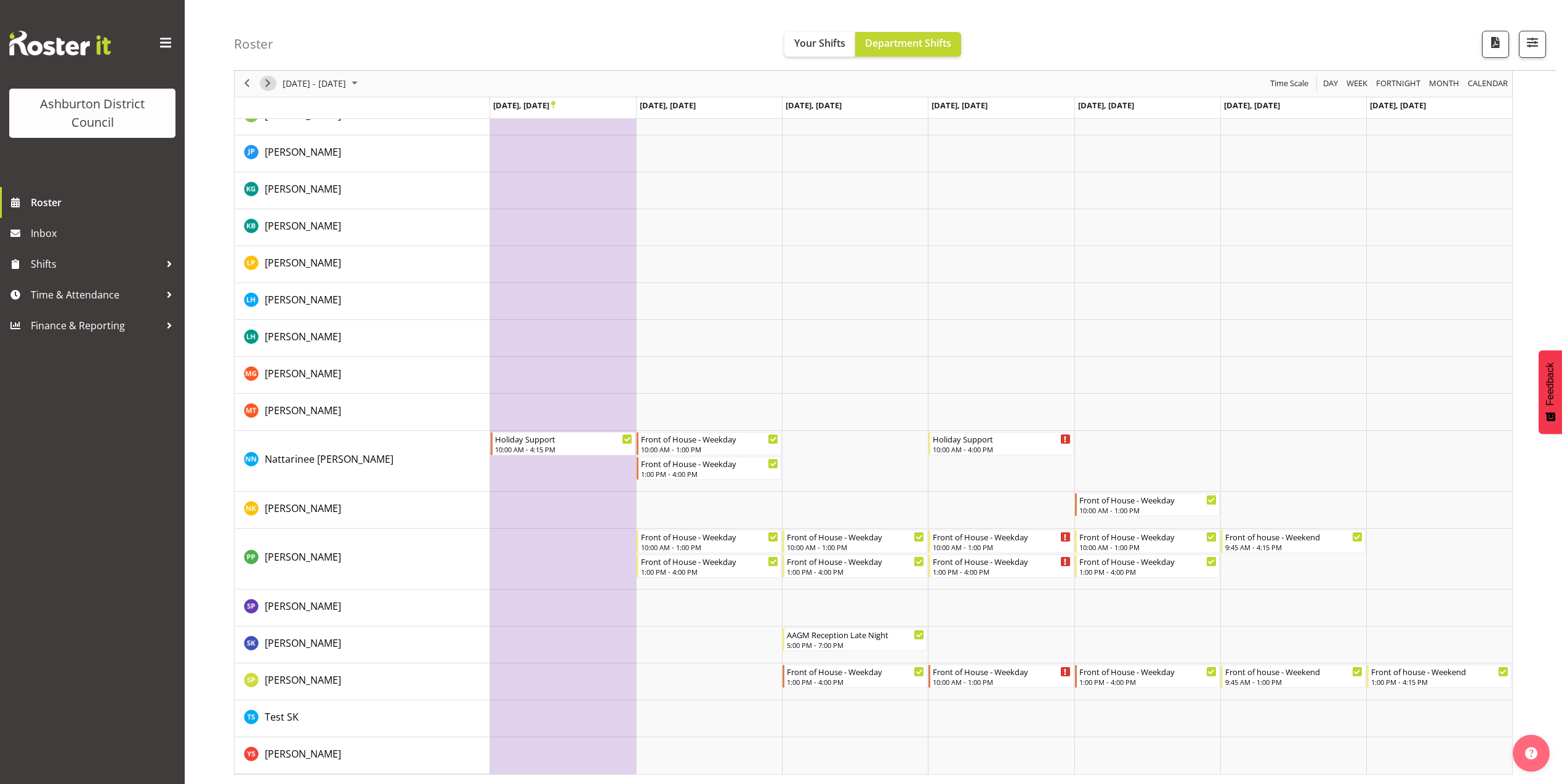
click at [270, 80] on span "Next" at bounding box center [268, 84] width 15 height 15
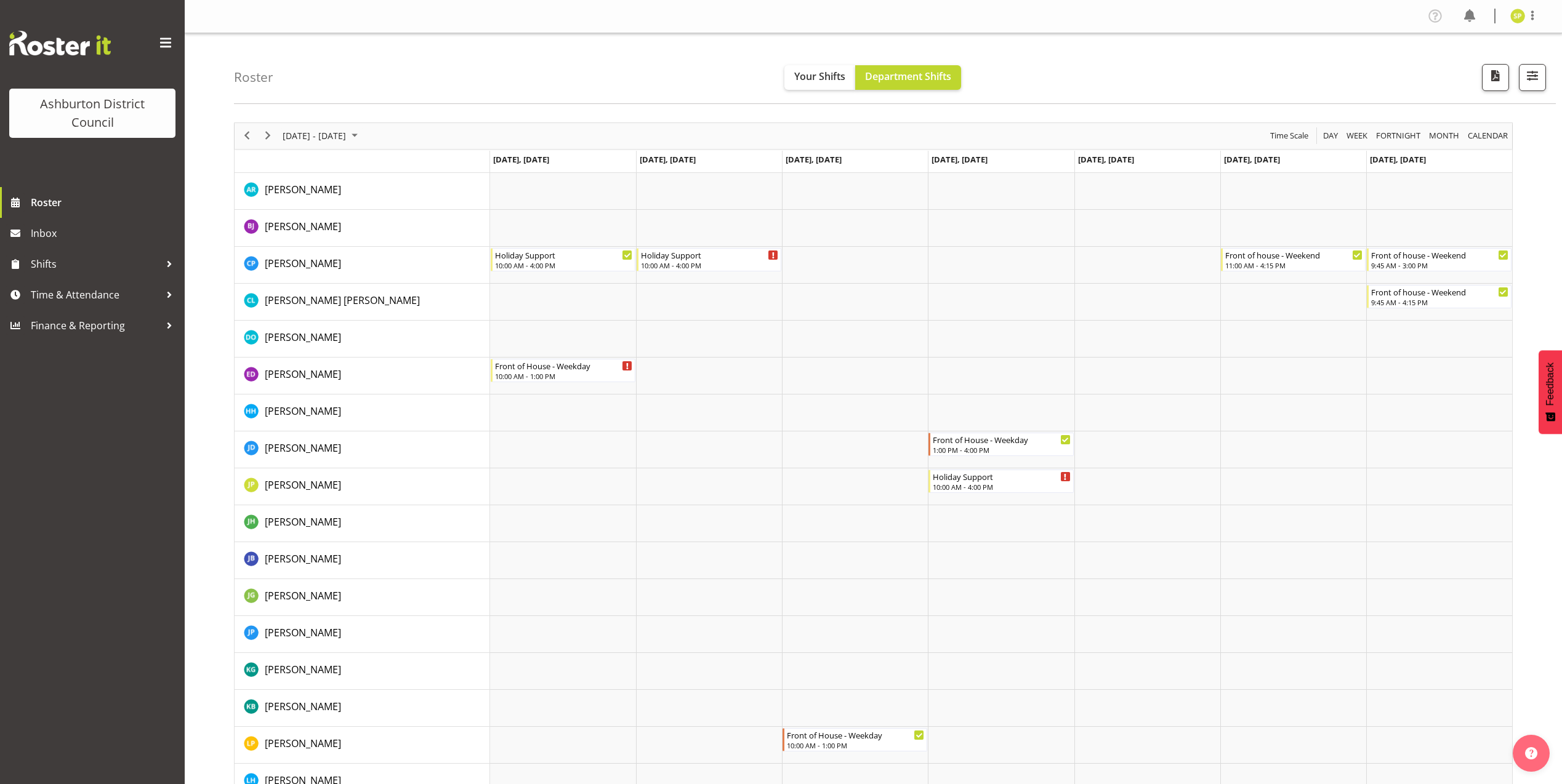
scroll to position [457, 0]
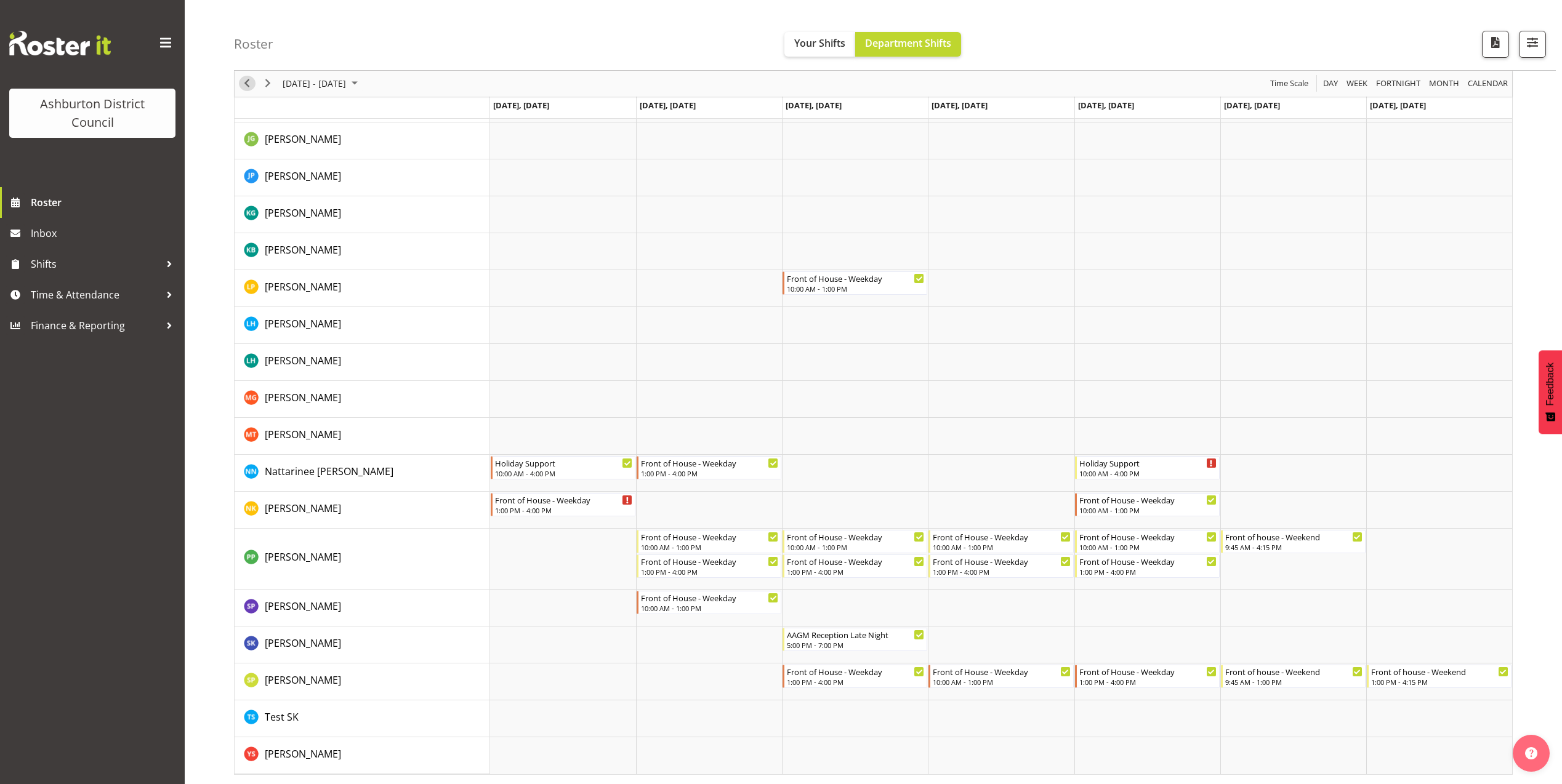
click at [247, 80] on span "Previous" at bounding box center [247, 84] width 15 height 15
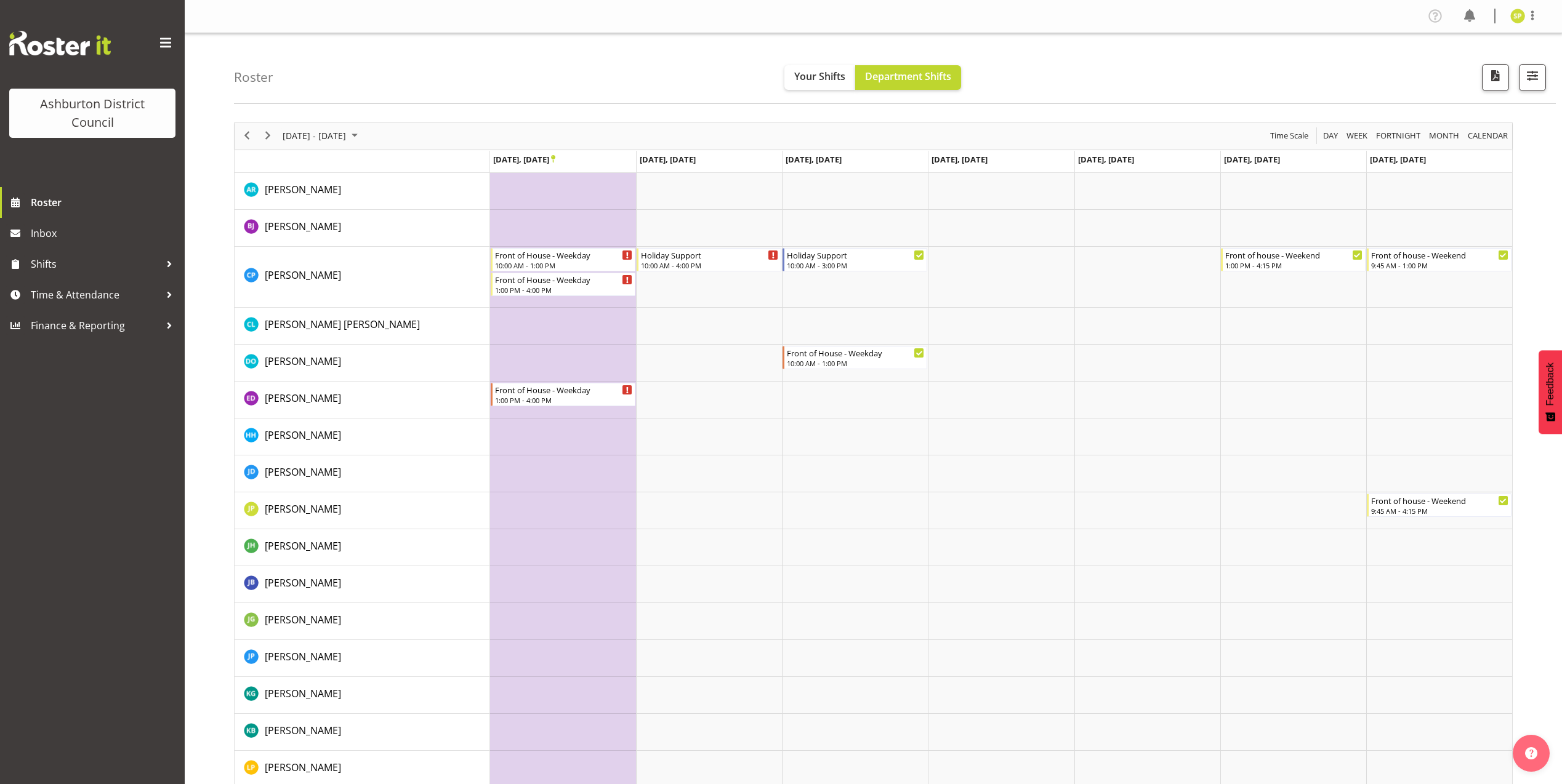
click at [247, 80] on h4 "Roster" at bounding box center [253, 77] width 39 height 14
